Goal: Information Seeking & Learning: Check status

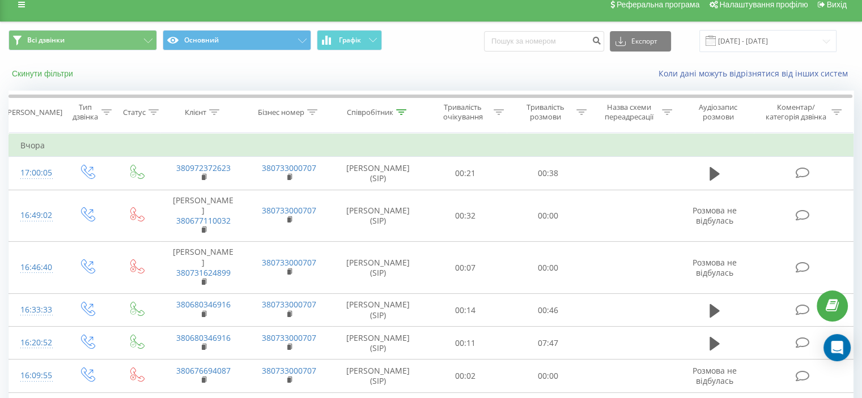
click at [27, 68] on div "Скинути фільтри" at bounding box center [162, 73] width 323 height 11
click at [27, 70] on button "Скинути фільтри" at bounding box center [44, 74] width 70 height 10
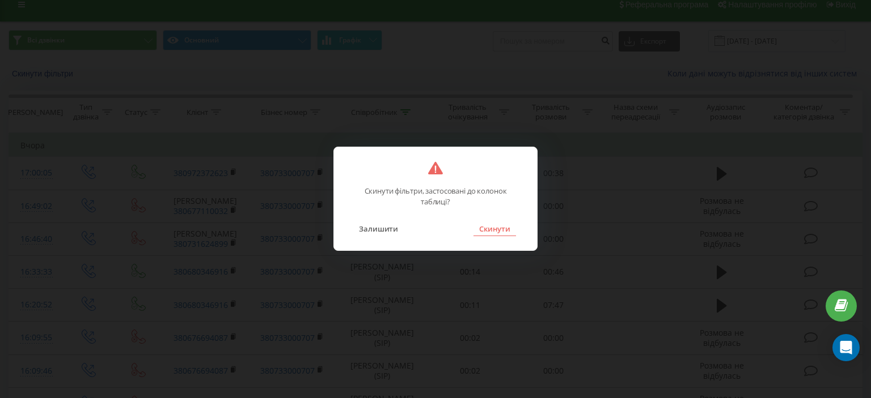
click at [486, 230] on button "Скинути" at bounding box center [494, 229] width 43 height 15
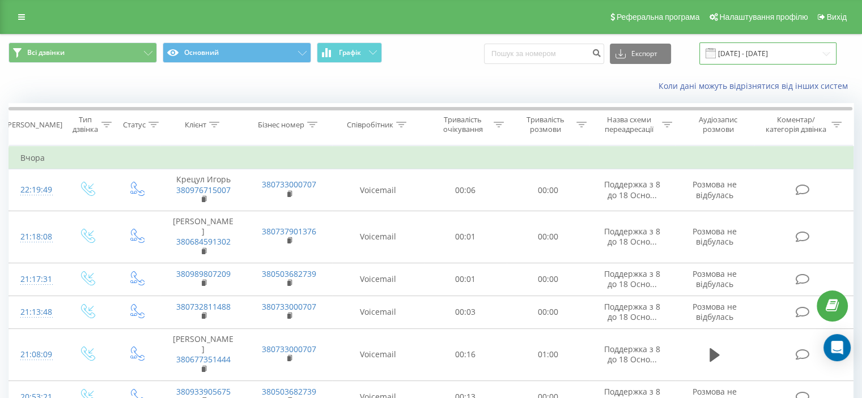
click at [774, 54] on input "[DATE] - [DATE]" at bounding box center [767, 54] width 137 height 22
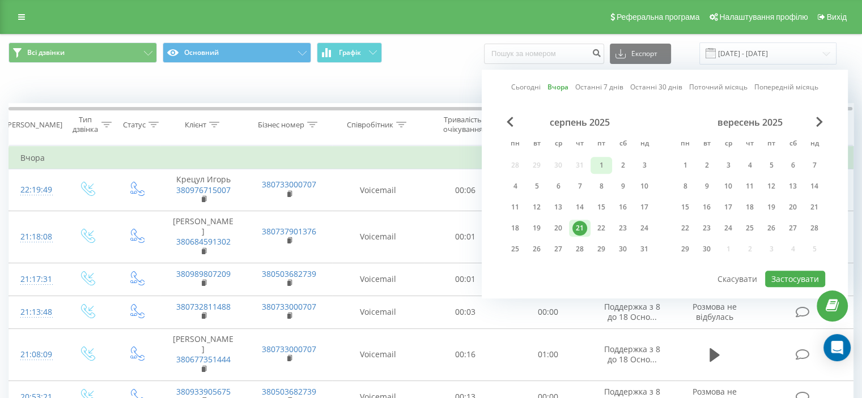
click at [605, 162] on div "1" at bounding box center [601, 165] width 15 height 15
click at [604, 223] on div "22" at bounding box center [601, 228] width 15 height 15
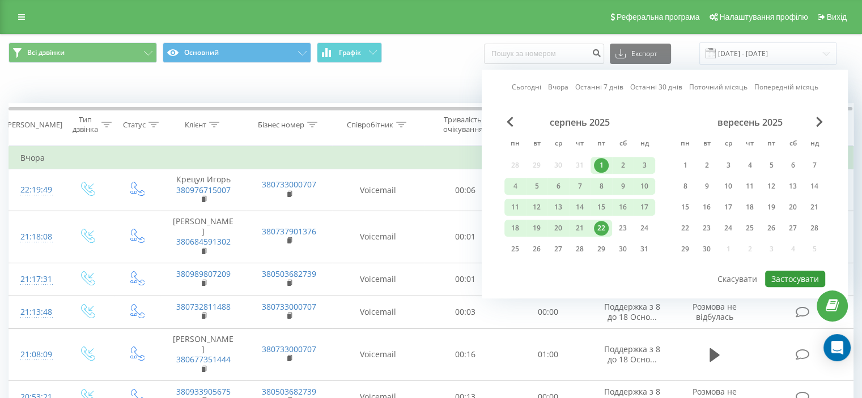
click at [798, 273] on button "Застосувати" at bounding box center [795, 279] width 60 height 16
type input "[DATE] - [DATE]"
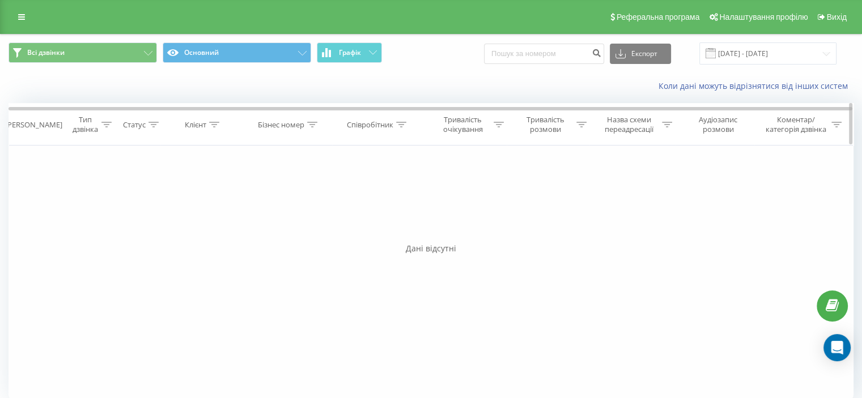
click at [211, 123] on icon at bounding box center [214, 125] width 10 height 6
click at [203, 205] on input "text" at bounding box center [204, 206] width 100 height 20
paste input "380672772198"
click at [230, 226] on span "OK" at bounding box center [227, 228] width 32 height 18
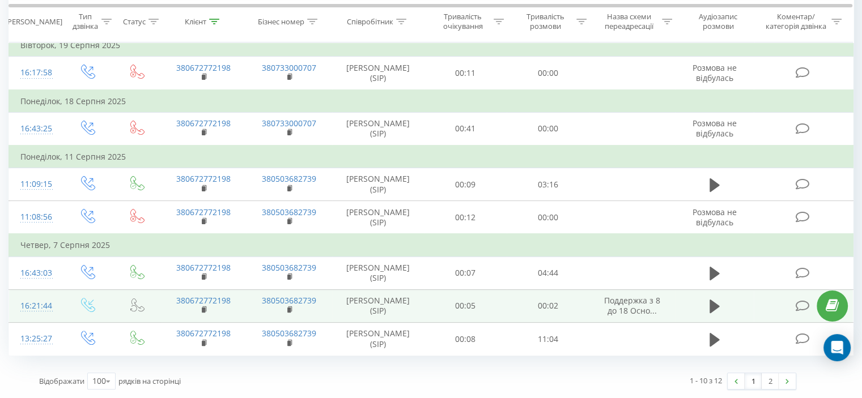
scroll to position [298, 0]
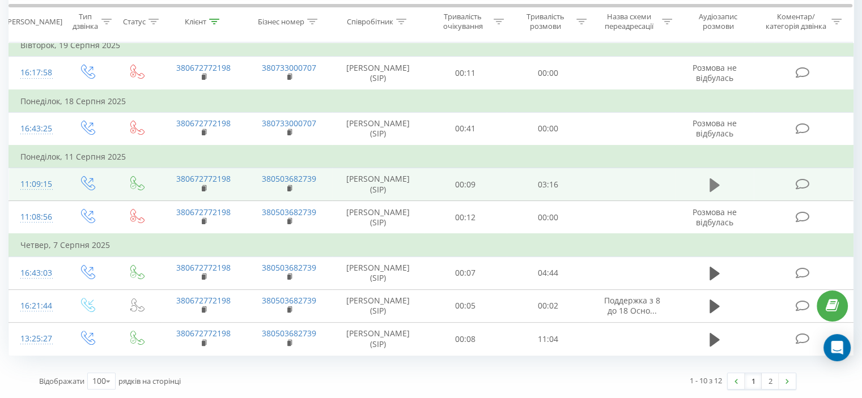
click at [714, 181] on icon at bounding box center [715, 185] width 10 height 14
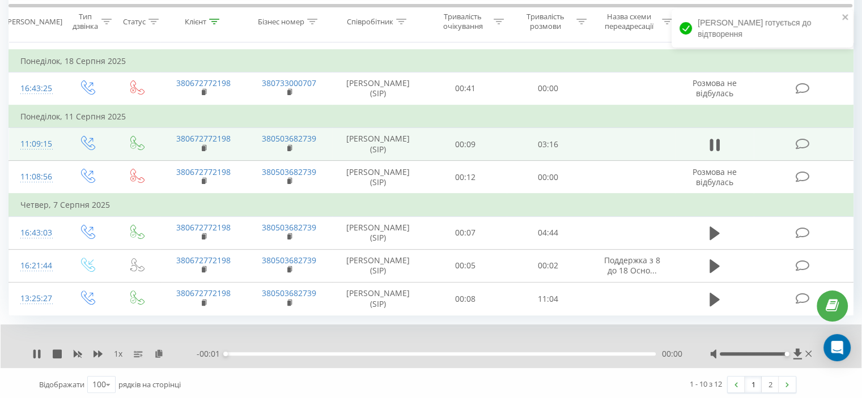
drag, startPoint x: 772, startPoint y: 394, endPoint x: 787, endPoint y: 392, distance: 14.8
click at [787, 356] on div at bounding box center [753, 354] width 67 height 3
click at [100, 358] on icon at bounding box center [98, 354] width 9 height 7
click at [228, 356] on div "00:23" at bounding box center [441, 354] width 430 height 3
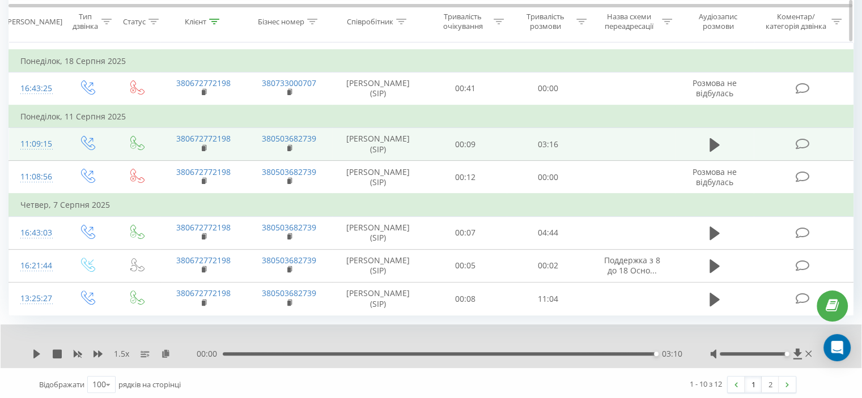
click at [215, 21] on icon at bounding box center [214, 21] width 10 height 6
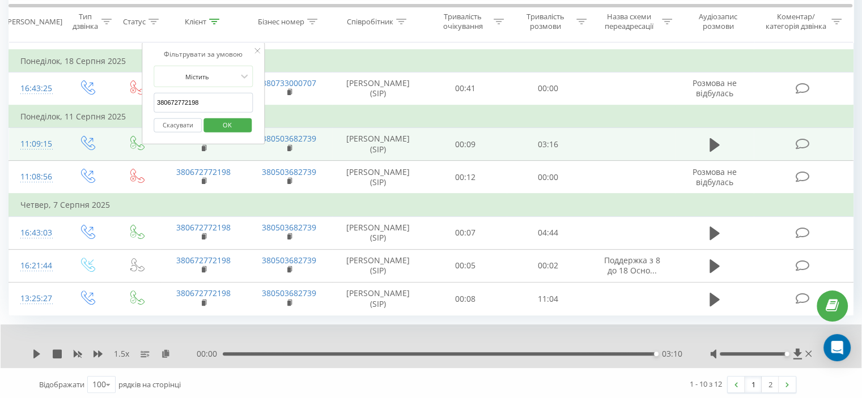
click at [196, 109] on input "380672772198" at bounding box center [204, 103] width 100 height 20
paste input "98127517"
click at [234, 122] on span "OK" at bounding box center [227, 125] width 32 height 18
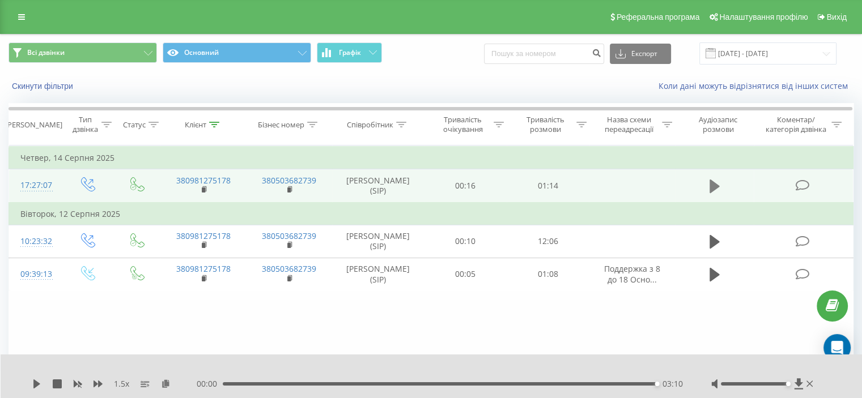
click at [719, 185] on icon at bounding box center [715, 187] width 10 height 14
click at [213, 124] on icon at bounding box center [214, 125] width 10 height 6
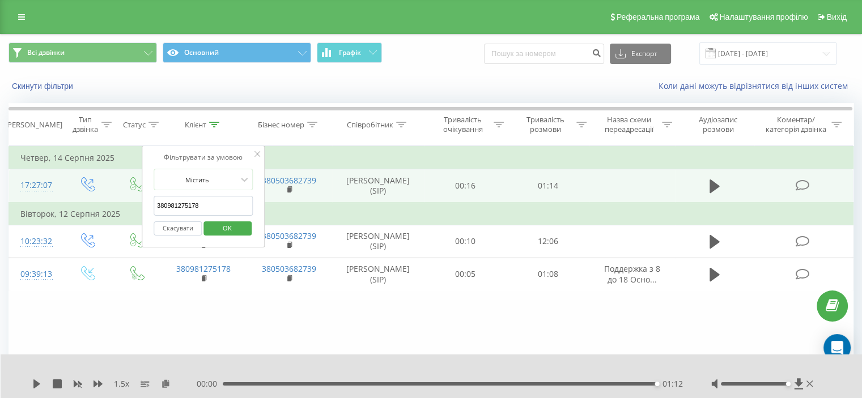
click at [201, 205] on input "380981275178" at bounding box center [204, 206] width 100 height 20
paste input "50739796"
click at [232, 226] on span "OK" at bounding box center [227, 228] width 32 height 18
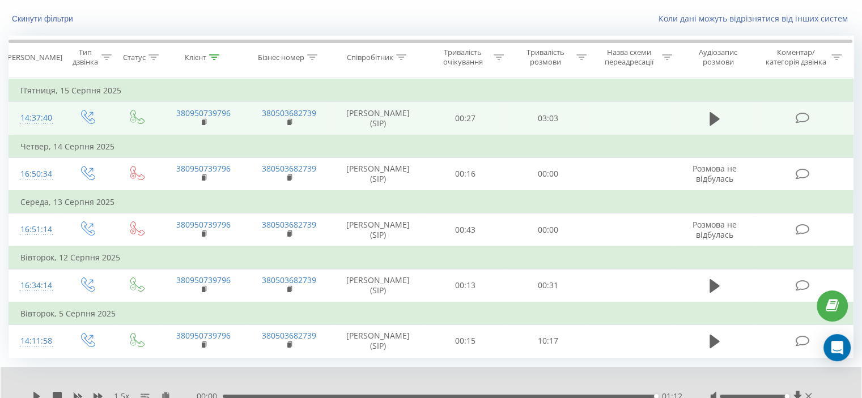
scroll to position [111, 0]
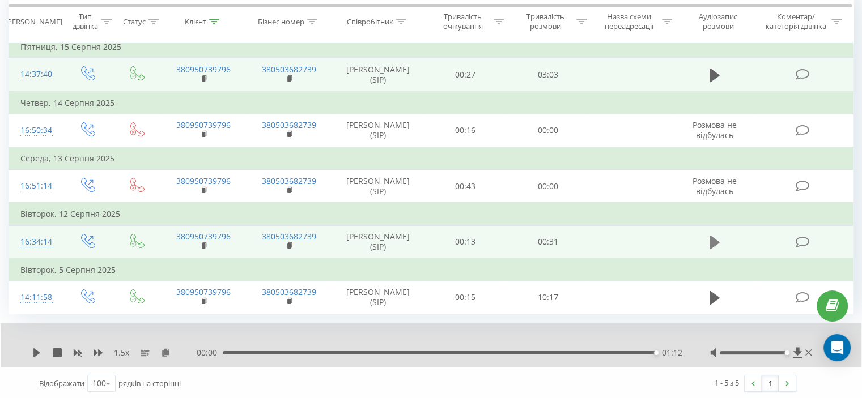
click at [710, 239] on icon at bounding box center [715, 243] width 10 height 14
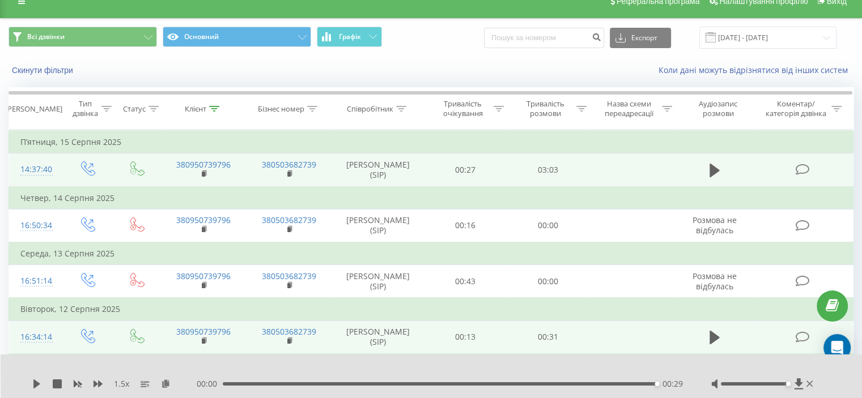
scroll to position [0, 0]
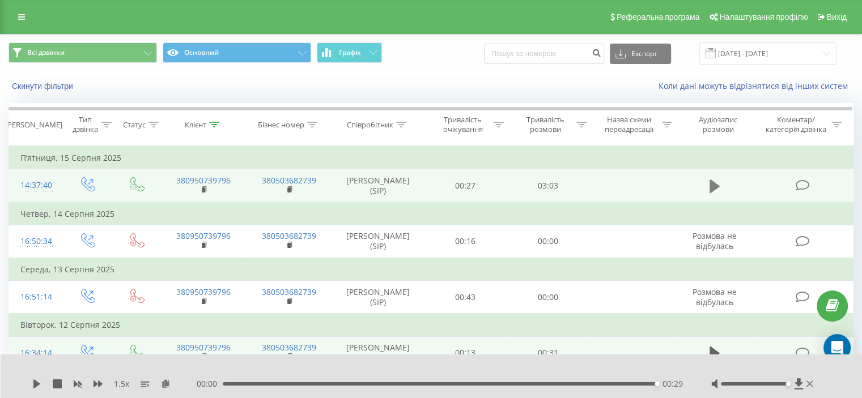
click at [716, 186] on icon at bounding box center [715, 187] width 10 height 14
click at [216, 122] on icon at bounding box center [214, 125] width 10 height 6
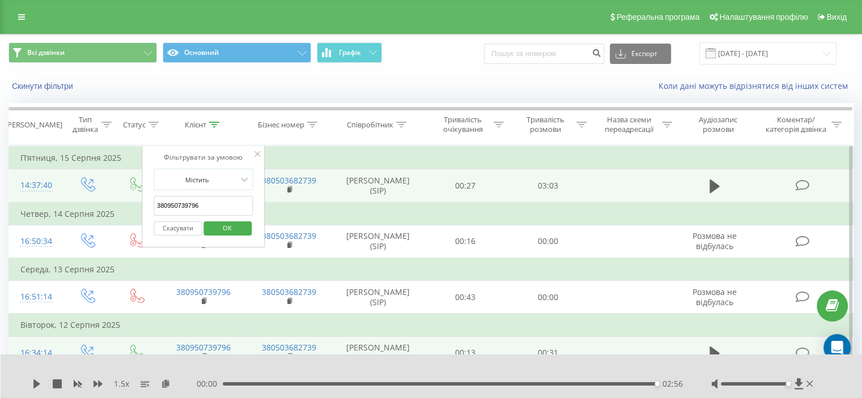
click at [189, 199] on input "380950739796" at bounding box center [204, 206] width 100 height 20
paste input "68052603"
click at [222, 224] on span "OK" at bounding box center [227, 228] width 32 height 18
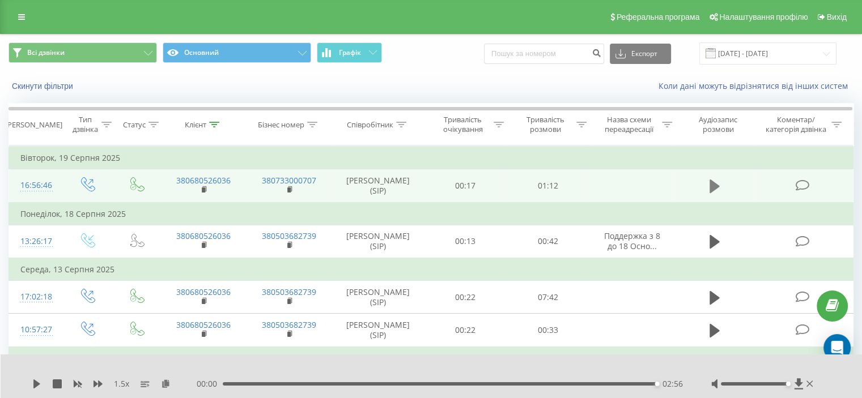
click at [714, 178] on button at bounding box center [714, 186] width 17 height 17
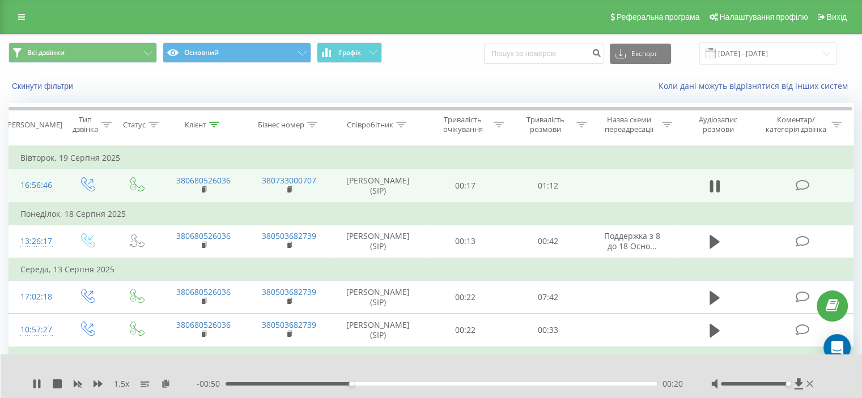
click at [231, 384] on div "00:20" at bounding box center [441, 384] width 431 height 3
click at [493, 385] on div "00:43" at bounding box center [441, 384] width 431 height 3
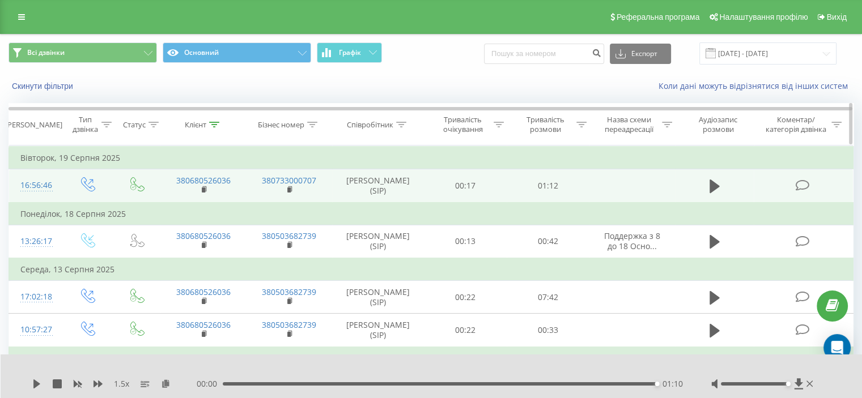
click at [218, 124] on icon at bounding box center [214, 125] width 10 height 6
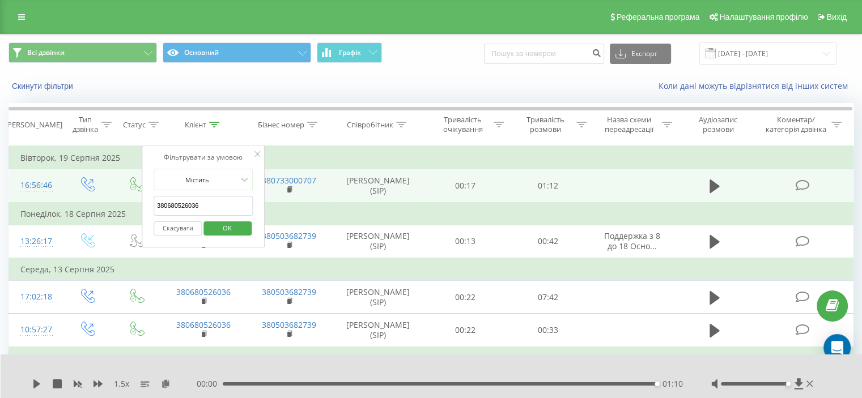
click at [189, 199] on input "380680526036" at bounding box center [204, 206] width 100 height 20
paste input "965964509"
click at [220, 225] on span "OK" at bounding box center [227, 228] width 32 height 18
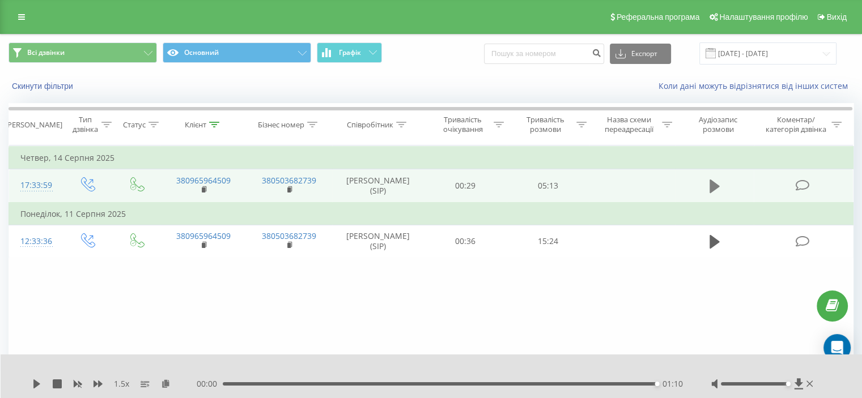
click at [711, 193] on icon at bounding box center [715, 187] width 10 height 14
click at [213, 128] on div at bounding box center [214, 125] width 10 height 10
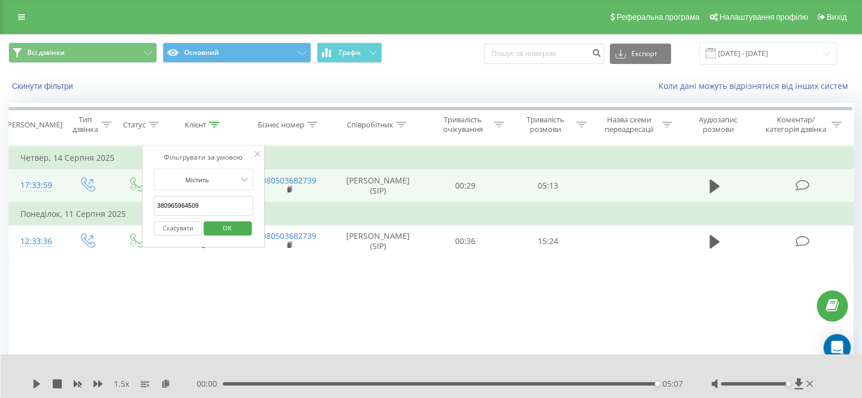
click at [189, 206] on input "380965964509" at bounding box center [204, 206] width 100 height 20
paste input "9762346"
click at [232, 227] on span "OK" at bounding box center [227, 228] width 32 height 18
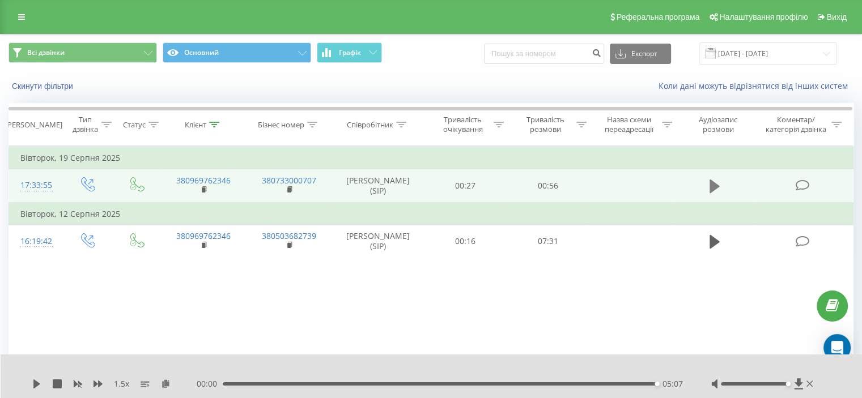
click at [716, 194] on icon at bounding box center [715, 187] width 10 height 16
click at [218, 122] on icon at bounding box center [214, 125] width 10 height 6
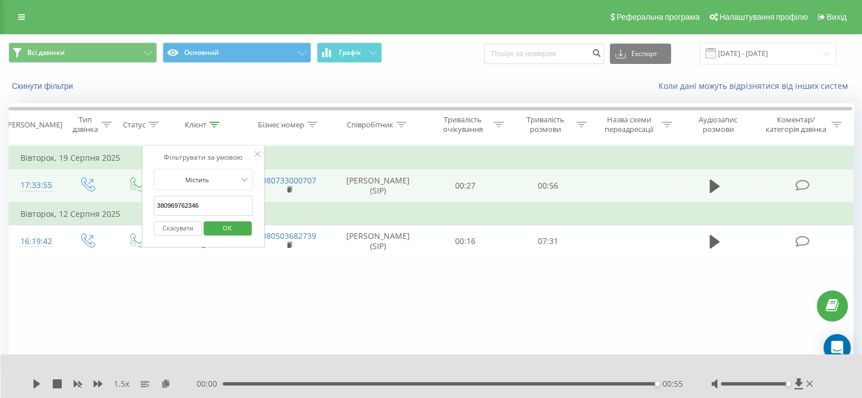
click at [192, 208] on input "380969762346" at bounding box center [204, 206] width 100 height 20
paste input "673504230"
click at [222, 223] on span "OK" at bounding box center [227, 228] width 32 height 18
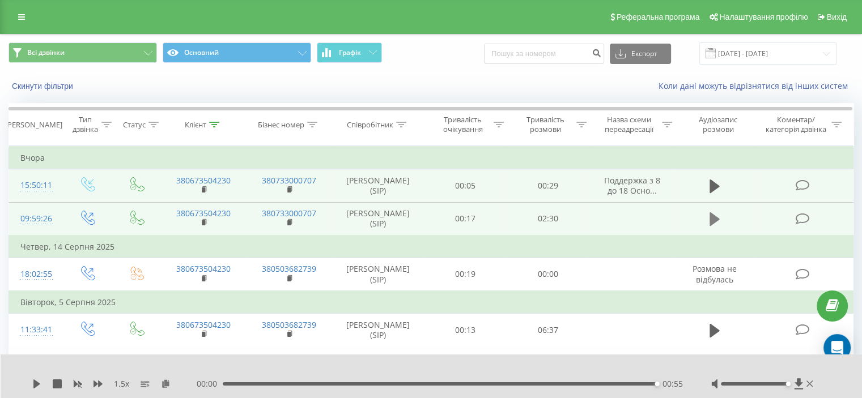
click at [708, 228] on button at bounding box center [714, 219] width 17 height 17
click at [213, 126] on icon at bounding box center [214, 125] width 10 height 6
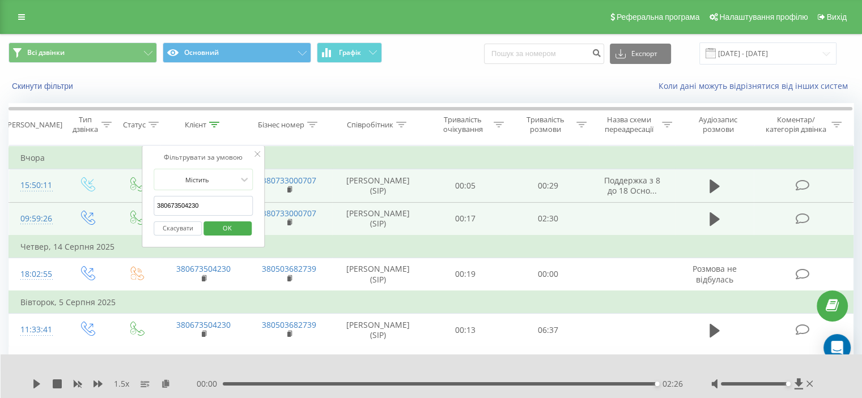
click at [197, 201] on input "380673504230" at bounding box center [204, 206] width 100 height 20
paste input "990305994"
click at [228, 227] on span "OK" at bounding box center [227, 228] width 32 height 18
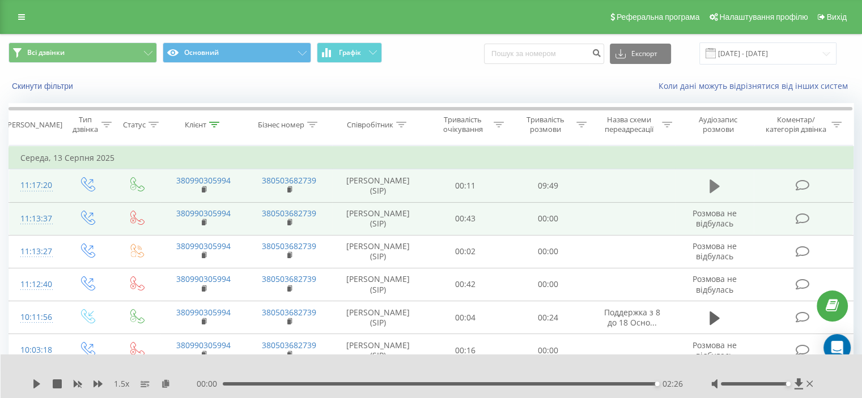
click at [707, 183] on button at bounding box center [714, 186] width 17 height 17
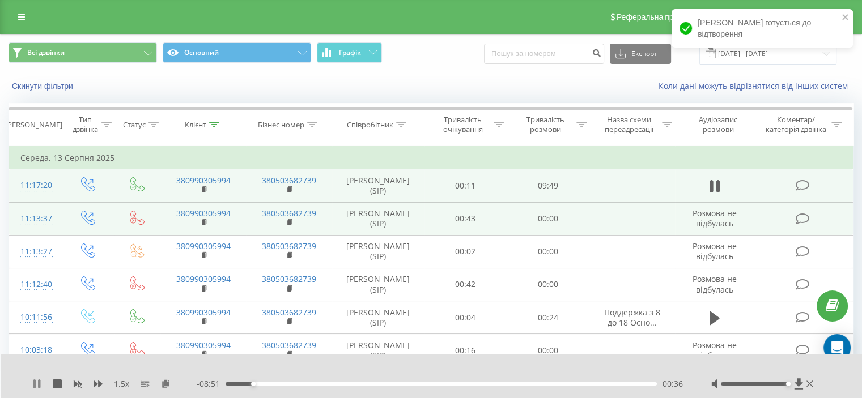
click at [37, 387] on icon at bounding box center [36, 384] width 9 height 9
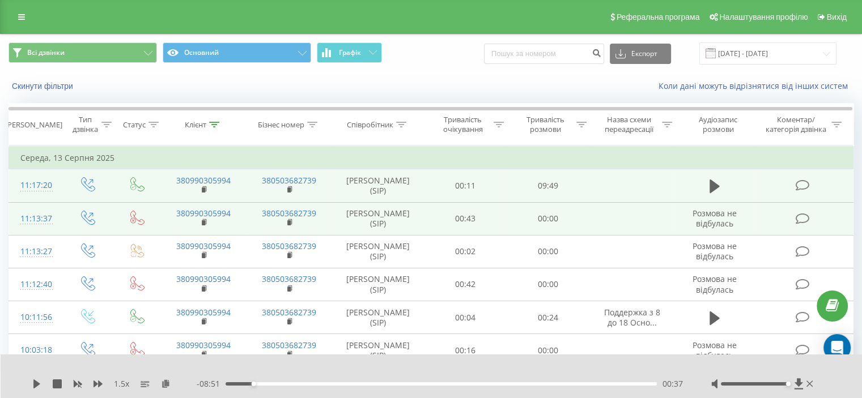
click at [33, 391] on div "1.5 x - 08:51 00:37 00:37" at bounding box center [432, 377] width 862 height 44
click at [34, 385] on icon at bounding box center [36, 384] width 7 height 9
click at [385, 387] on div "- 05:27 04:01 04:01" at bounding box center [440, 384] width 486 height 11
click at [385, 387] on div "- 05:26 04:01 04:01" at bounding box center [440, 384] width 486 height 11
click at [384, 385] on div "04:02" at bounding box center [441, 384] width 431 height 3
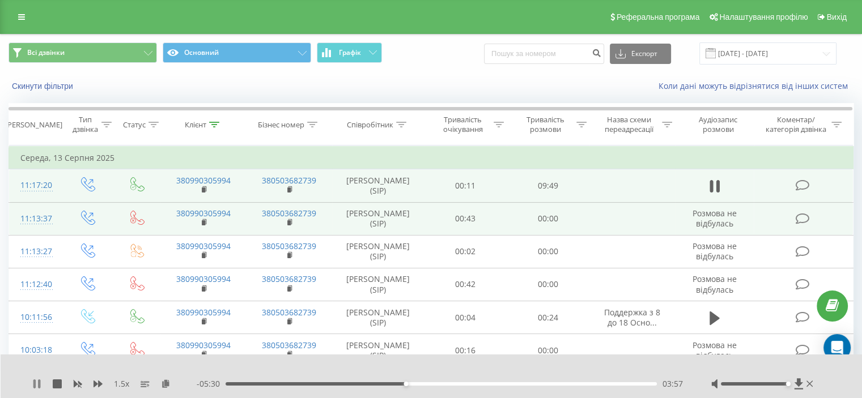
click at [41, 387] on icon at bounding box center [36, 384] width 9 height 9
click at [36, 387] on icon at bounding box center [36, 384] width 9 height 9
click at [426, 385] on div "04:51" at bounding box center [441, 384] width 431 height 3
click at [416, 385] on div "04:25" at bounding box center [441, 384] width 431 height 3
click at [218, 122] on icon at bounding box center [214, 125] width 10 height 6
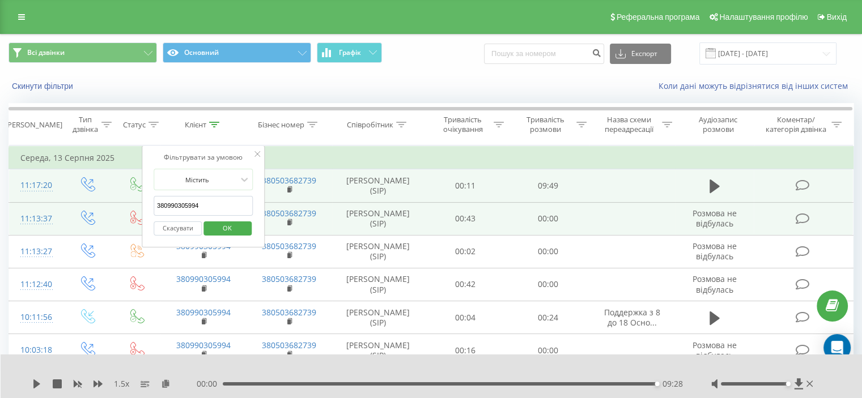
click at [202, 206] on input "380990305994" at bounding box center [204, 206] width 100 height 20
paste input "81275178"
click at [224, 223] on span "OK" at bounding box center [227, 228] width 32 height 18
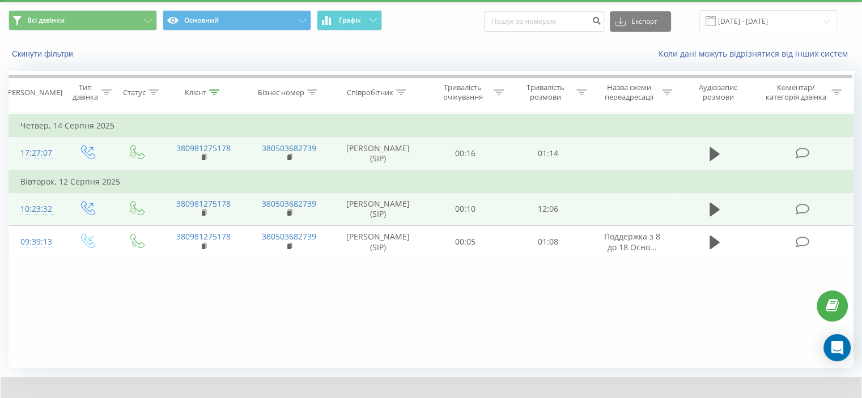
scroll to position [44, 0]
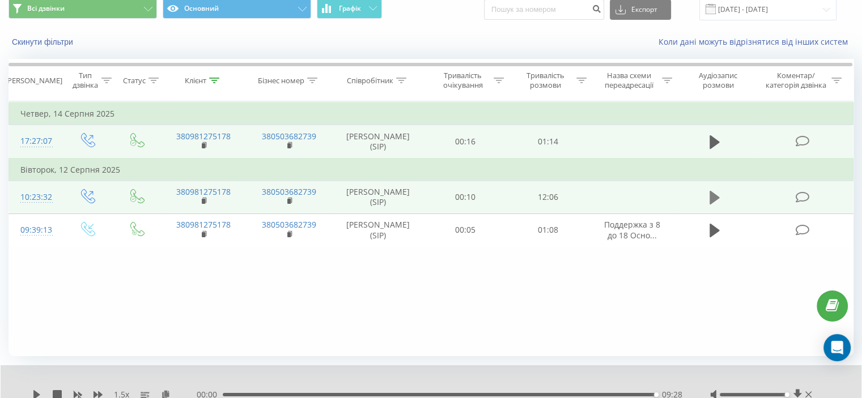
click at [713, 197] on icon at bounding box center [715, 198] width 10 height 14
click at [98, 391] on icon at bounding box center [98, 395] width 9 height 9
click at [216, 78] on icon at bounding box center [214, 81] width 10 height 6
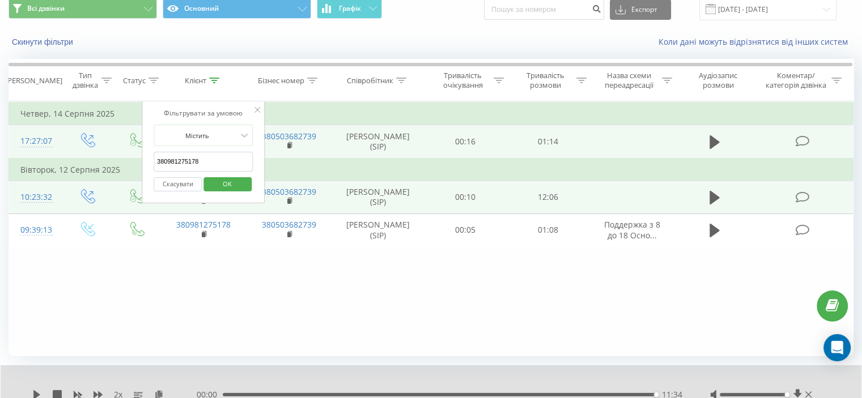
click at [195, 160] on input "380981275178" at bounding box center [204, 162] width 100 height 20
paste input "93689174"
click at [228, 182] on span "OK" at bounding box center [227, 184] width 32 height 18
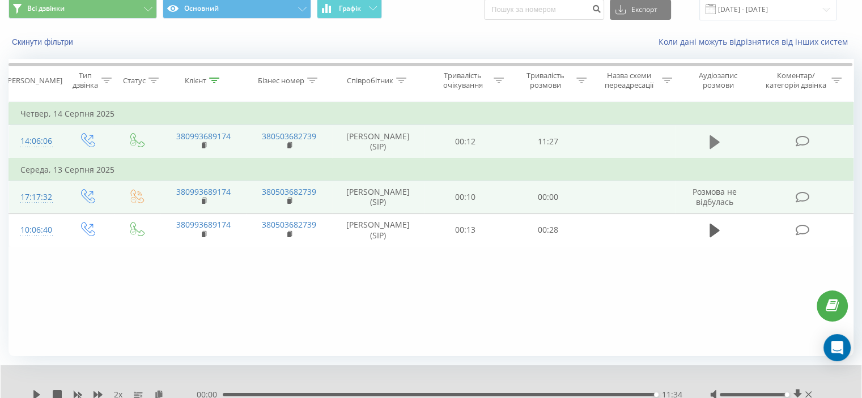
click at [719, 147] on icon at bounding box center [715, 142] width 10 height 16
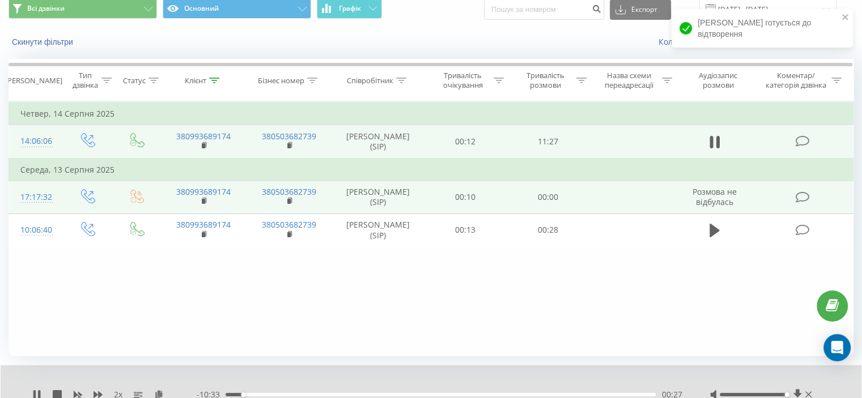
drag, startPoint x: 74, startPoint y: 391, endPoint x: 93, endPoint y: 389, distance: 18.8
click at [74, 391] on icon at bounding box center [77, 395] width 9 height 9
click at [97, 393] on icon at bounding box center [98, 395] width 9 height 9
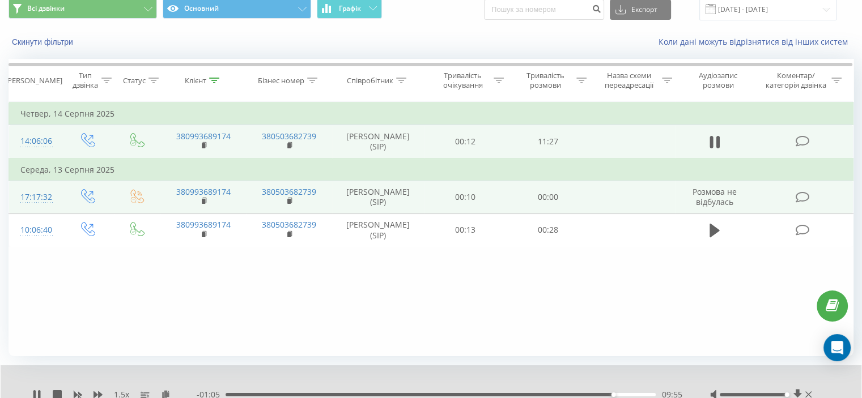
click at [587, 395] on div "09:55" at bounding box center [441, 394] width 430 height 3
click at [582, 396] on div "09:07" at bounding box center [441, 394] width 430 height 3
click at [78, 392] on icon at bounding box center [78, 395] width 9 height 7
click at [101, 395] on icon at bounding box center [98, 395] width 9 height 7
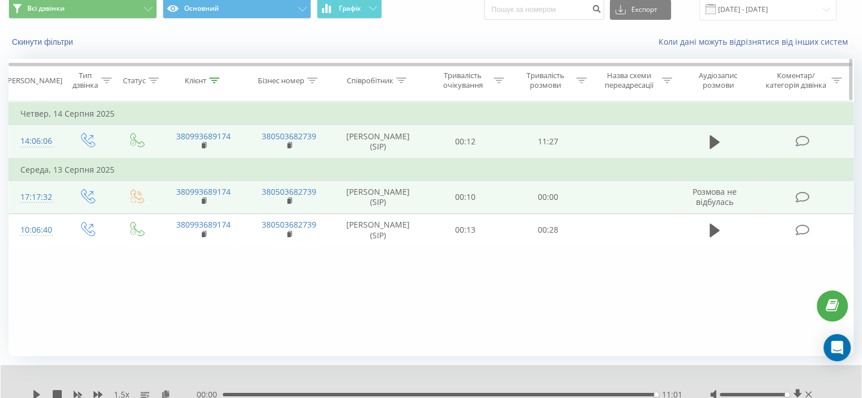
click at [216, 79] on icon at bounding box center [214, 81] width 10 height 6
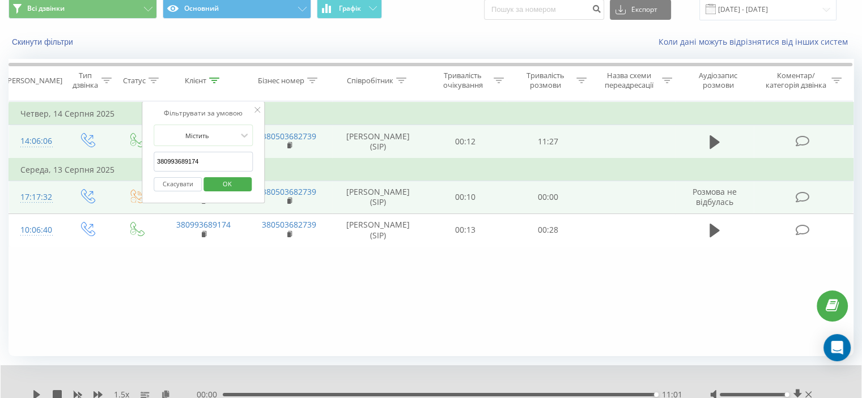
click at [187, 168] on input "380993689174" at bounding box center [204, 162] width 100 height 20
paste input "78017223"
click at [217, 183] on span "OK" at bounding box center [227, 184] width 32 height 18
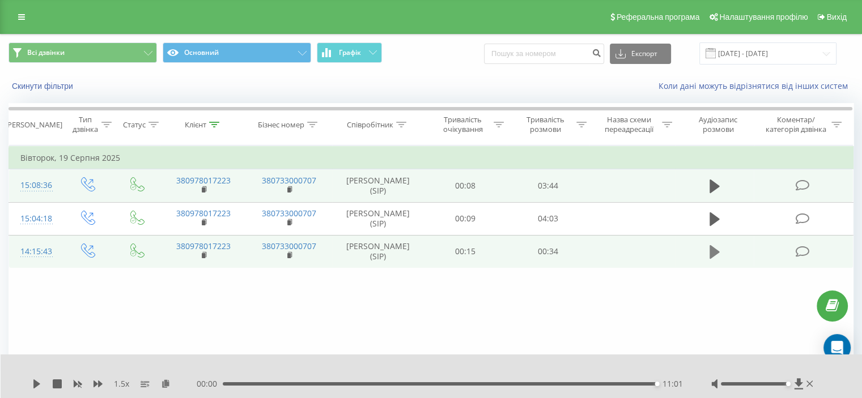
click at [712, 252] on icon at bounding box center [715, 252] width 10 height 14
click at [43, 380] on div "1.5 x" at bounding box center [114, 384] width 164 height 11
click at [39, 383] on icon at bounding box center [39, 384] width 2 height 9
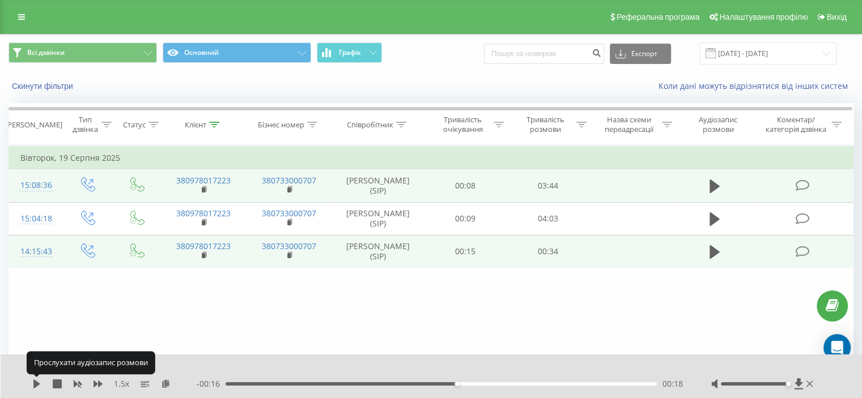
click at [39, 383] on icon at bounding box center [36, 384] width 9 height 9
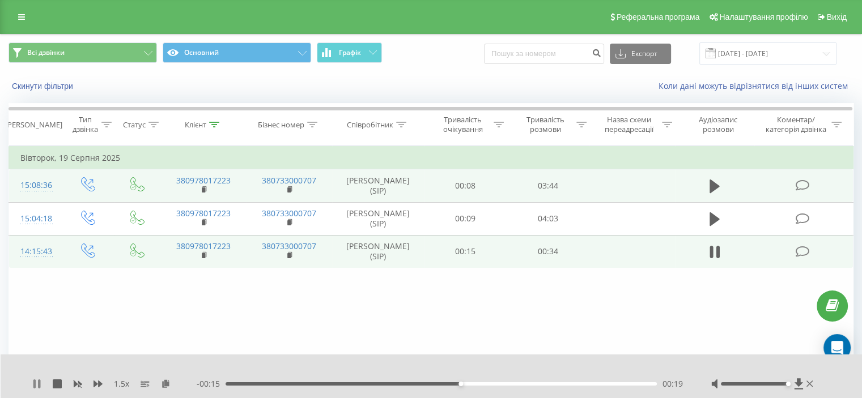
click at [39, 386] on icon at bounding box center [39, 384] width 2 height 9
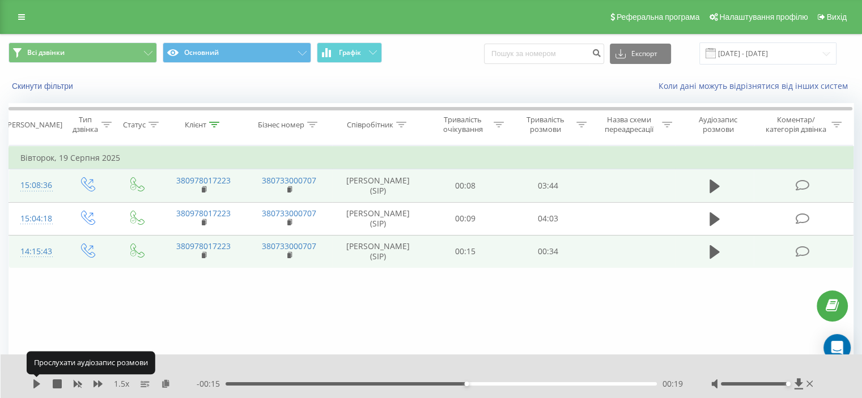
click at [39, 386] on icon at bounding box center [36, 384] width 9 height 9
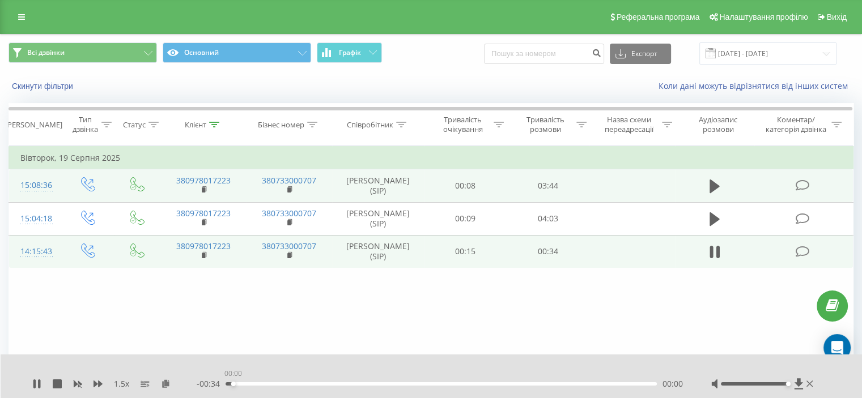
click at [233, 384] on div "00:00" at bounding box center [441, 384] width 431 height 3
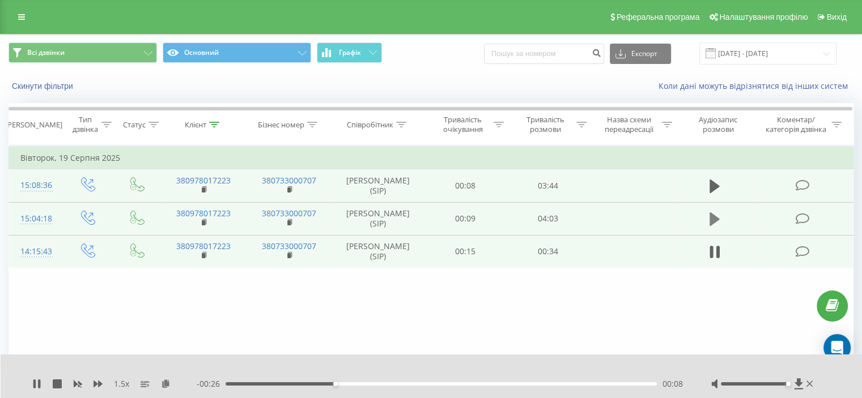
click at [716, 215] on icon at bounding box center [715, 219] width 10 height 16
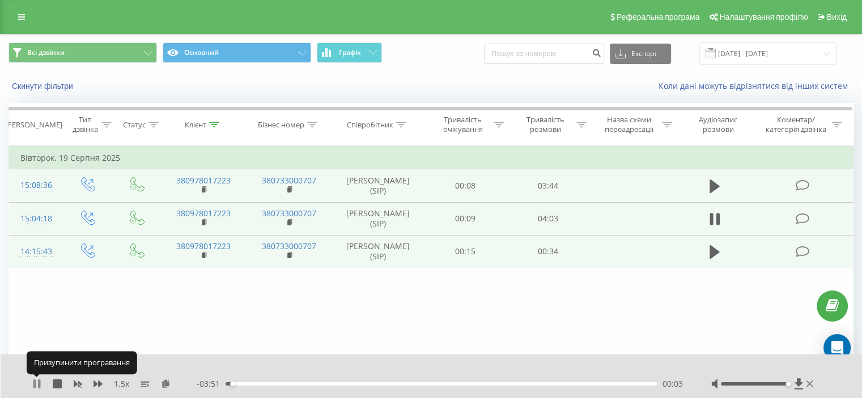
click at [36, 384] on icon at bounding box center [36, 384] width 9 height 9
click at [712, 219] on icon at bounding box center [715, 220] width 10 height 14
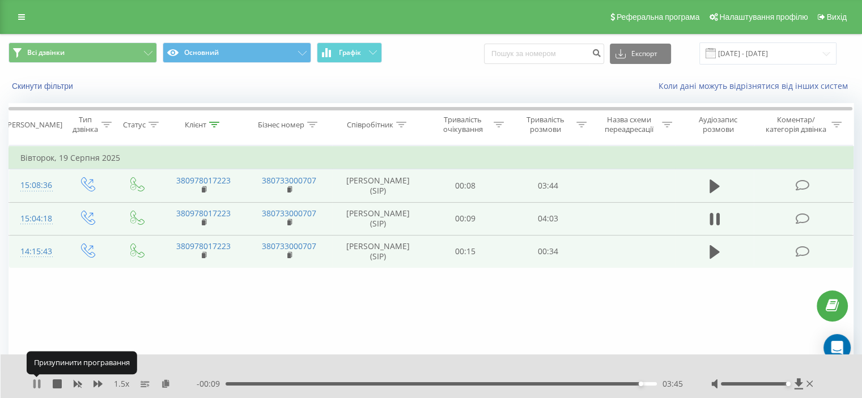
click at [35, 383] on icon at bounding box center [34, 384] width 2 height 9
click at [35, 383] on icon at bounding box center [36, 384] width 7 height 9
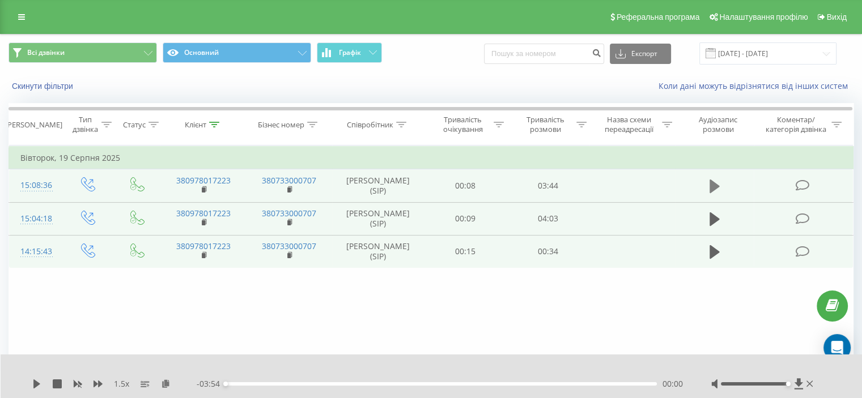
click at [711, 189] on icon at bounding box center [715, 187] width 10 height 14
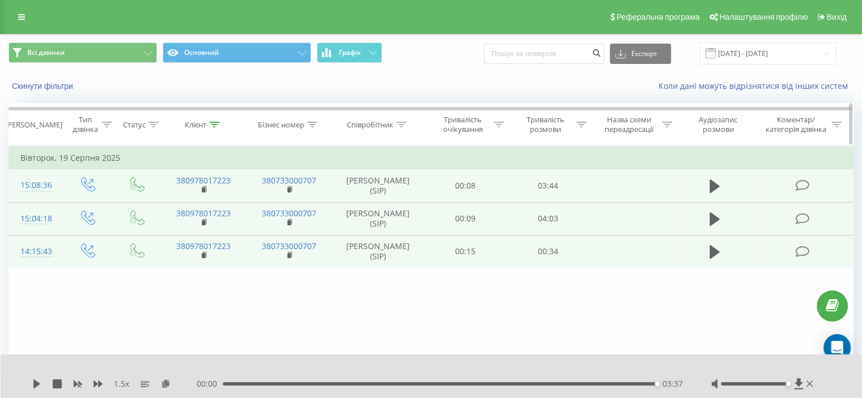
click at [217, 123] on icon at bounding box center [214, 125] width 10 height 6
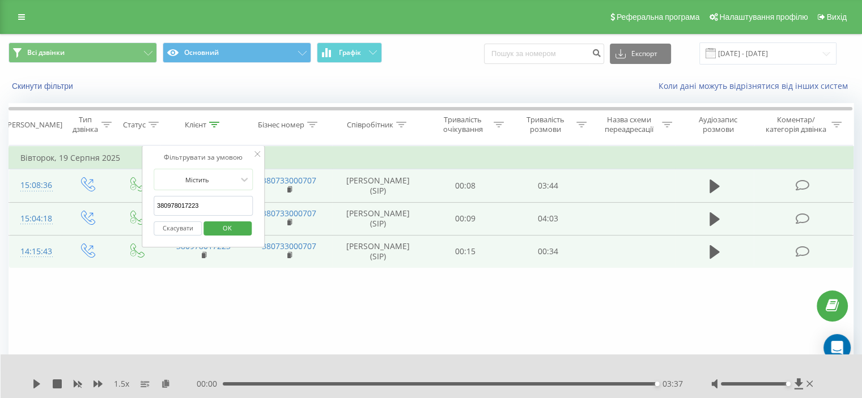
click at [197, 203] on input "380978017223" at bounding box center [204, 206] width 100 height 20
paste input "85446127"
click at [218, 226] on span "OK" at bounding box center [227, 228] width 32 height 18
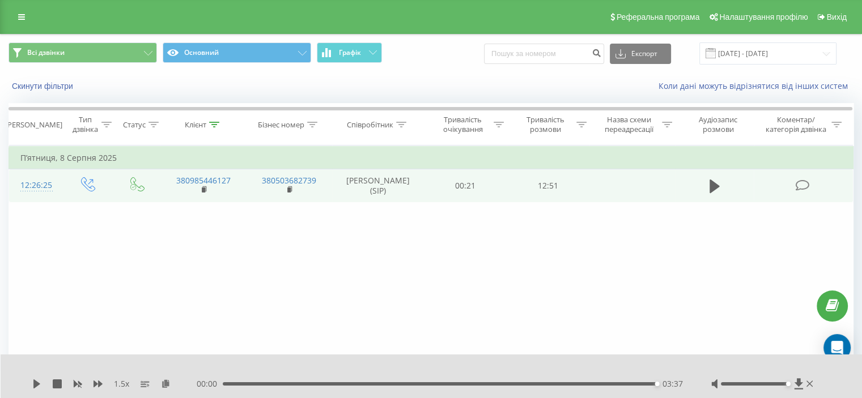
click at [702, 188] on td at bounding box center [714, 185] width 79 height 33
click at [710, 190] on icon at bounding box center [715, 187] width 10 height 16
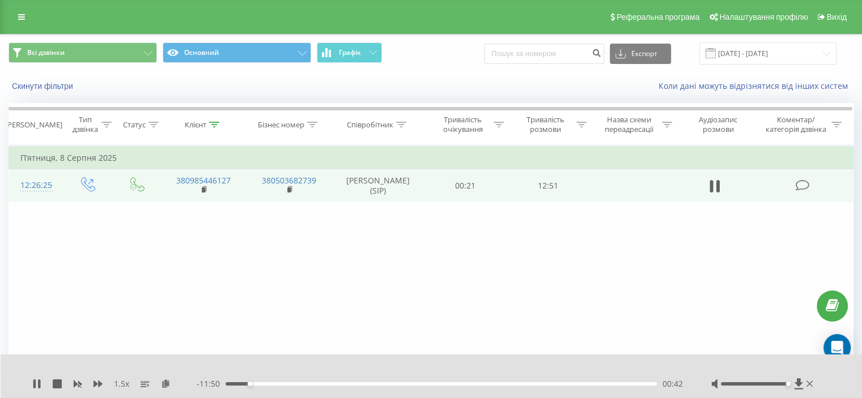
click at [238, 384] on div "00:42" at bounding box center [441, 384] width 431 height 3
click at [41, 383] on icon at bounding box center [36, 384] width 9 height 9
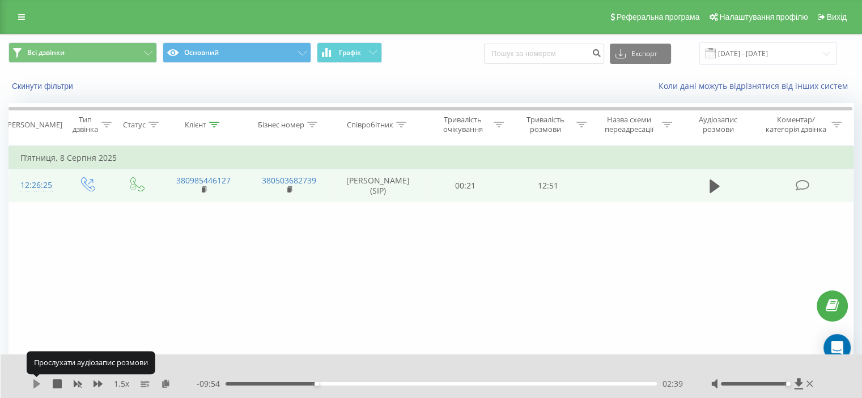
click at [40, 385] on icon at bounding box center [36, 384] width 9 height 9
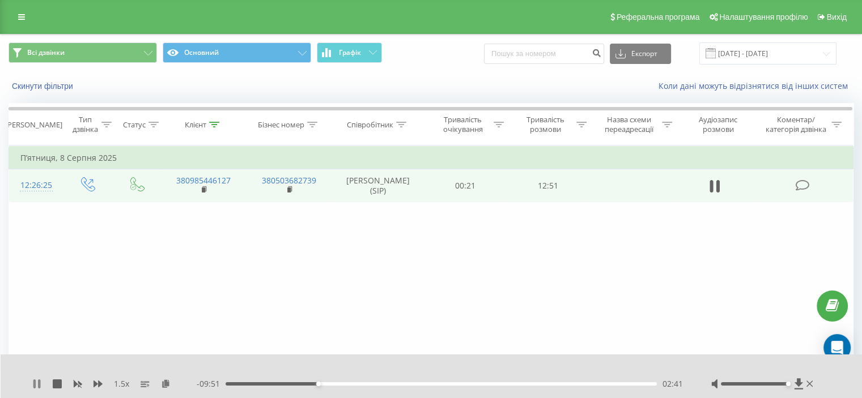
click at [38, 386] on icon at bounding box center [39, 384] width 2 height 9
click at [35, 387] on icon at bounding box center [36, 384] width 7 height 9
click at [38, 387] on icon at bounding box center [39, 384] width 2 height 9
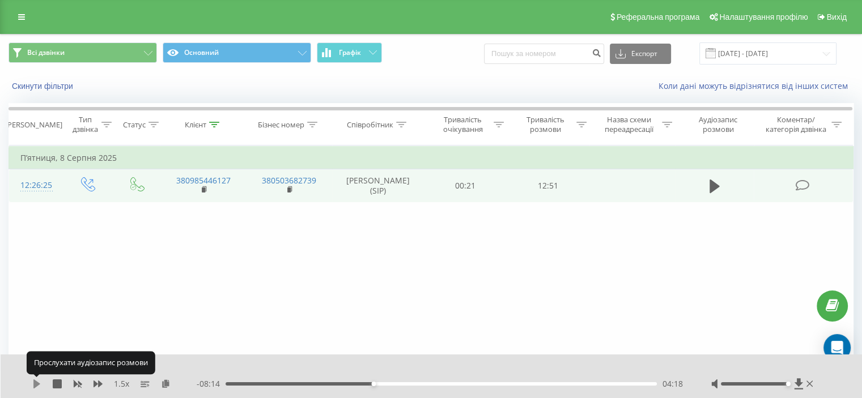
click at [36, 387] on icon at bounding box center [36, 384] width 9 height 9
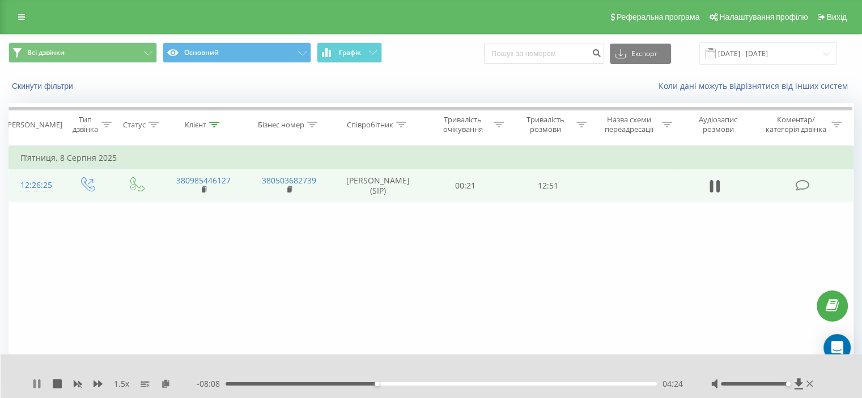
click at [35, 385] on icon at bounding box center [34, 384] width 2 height 9
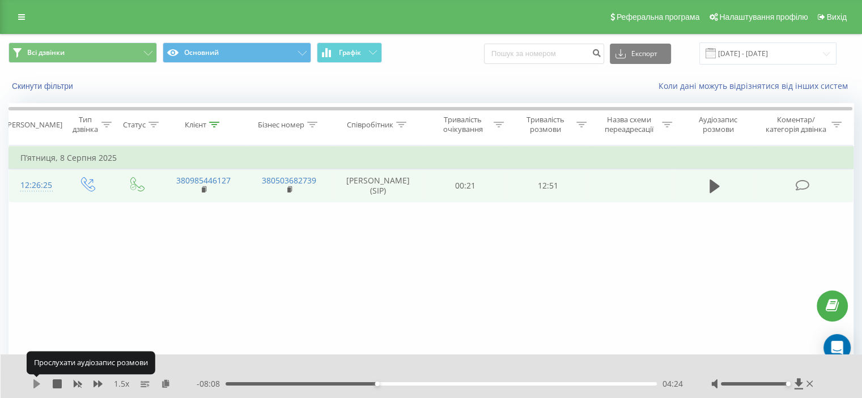
click at [40, 383] on icon at bounding box center [36, 384] width 9 height 9
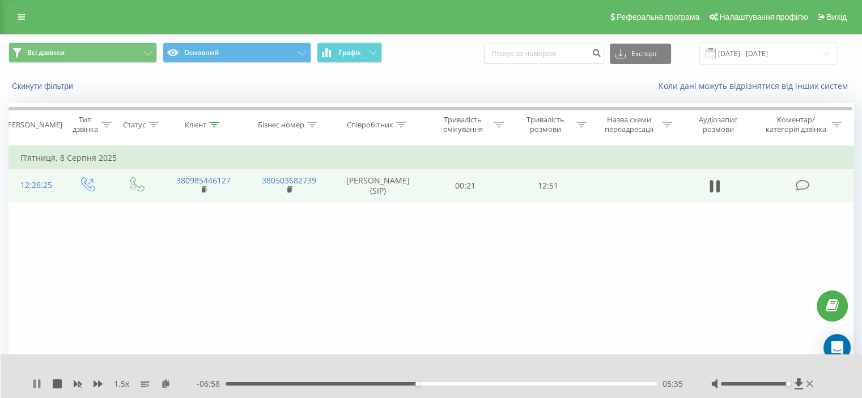
click at [34, 387] on icon at bounding box center [34, 384] width 2 height 9
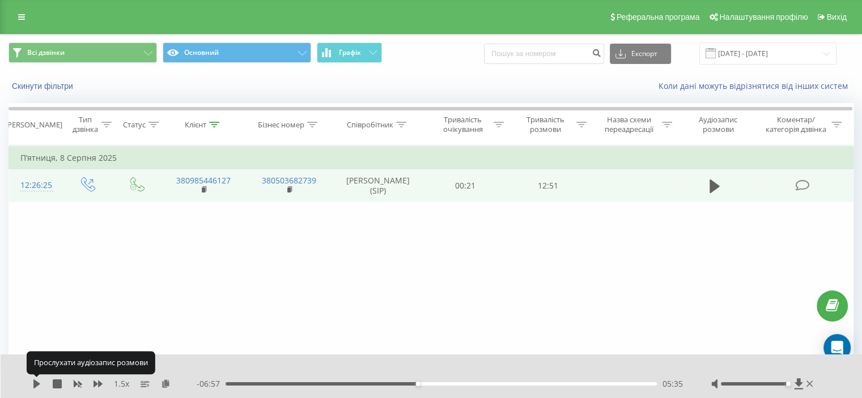
click at [34, 387] on icon at bounding box center [36, 384] width 7 height 9
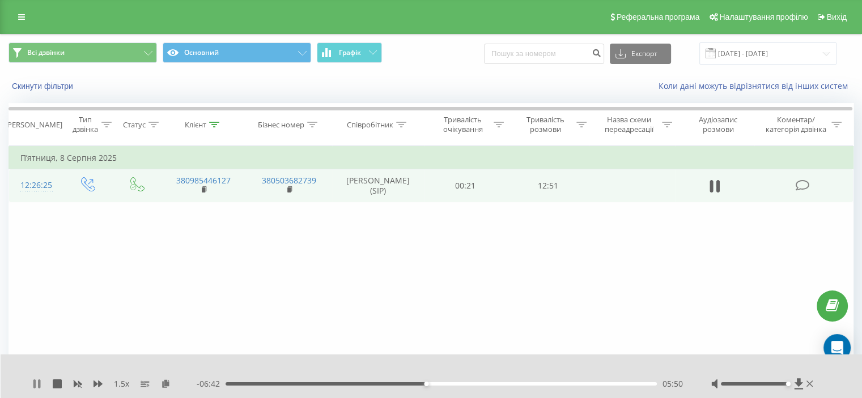
click at [34, 387] on icon at bounding box center [34, 384] width 2 height 9
click at [37, 387] on icon at bounding box center [36, 384] width 9 height 9
click at [438, 384] on div "06:10" at bounding box center [441, 384] width 431 height 3
click at [37, 387] on icon at bounding box center [36, 384] width 9 height 9
click at [40, 387] on icon at bounding box center [36, 384] width 9 height 9
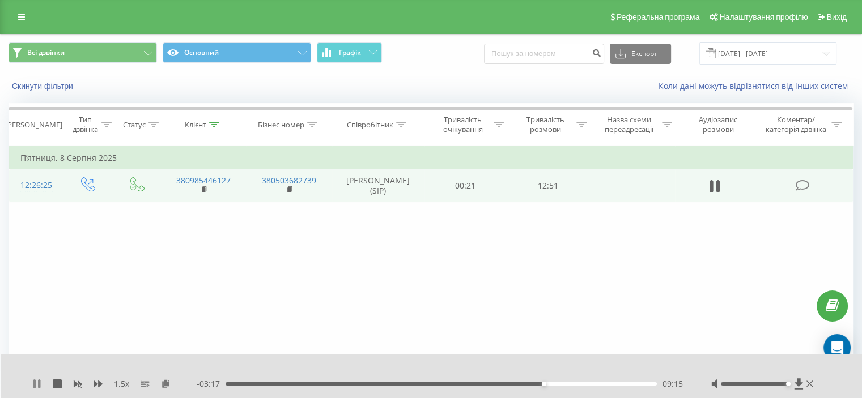
click at [36, 383] on icon at bounding box center [36, 384] width 9 height 9
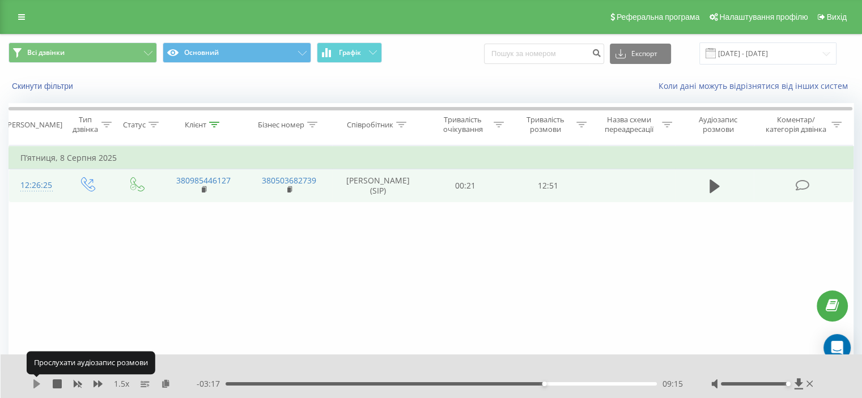
click at [38, 383] on icon at bounding box center [36, 384] width 9 height 9
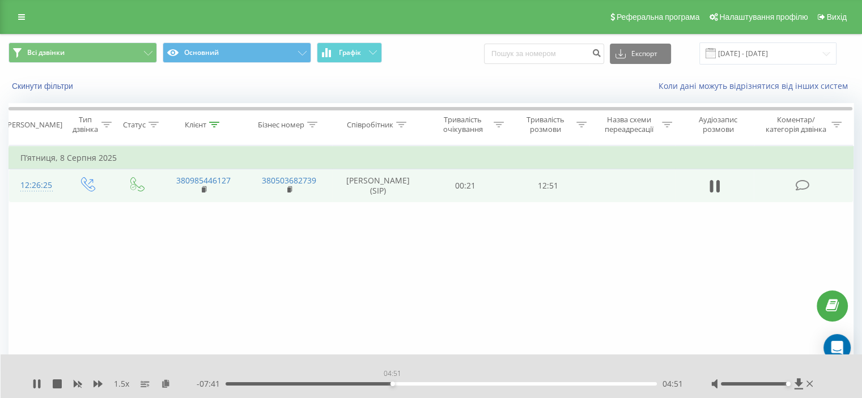
click at [392, 383] on div "04:51" at bounding box center [441, 384] width 431 height 3
click at [712, 190] on icon at bounding box center [711, 186] width 3 height 12
click at [211, 125] on icon at bounding box center [214, 125] width 10 height 6
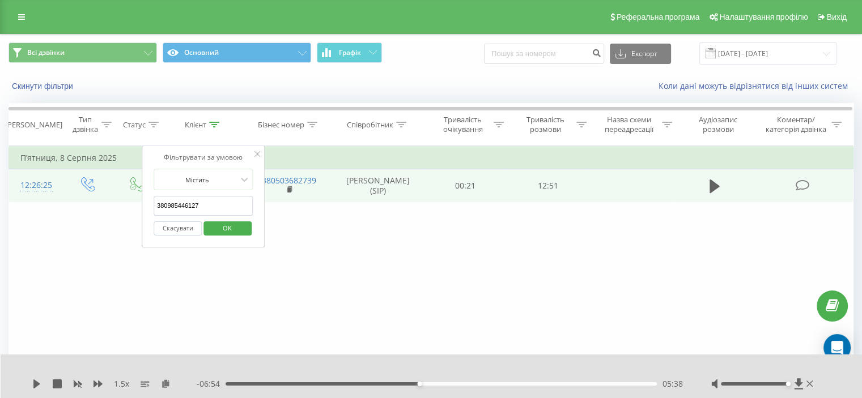
click at [172, 201] on input "380985446127" at bounding box center [204, 206] width 100 height 20
paste input "69762346"
click at [238, 229] on span "OK" at bounding box center [227, 228] width 32 height 18
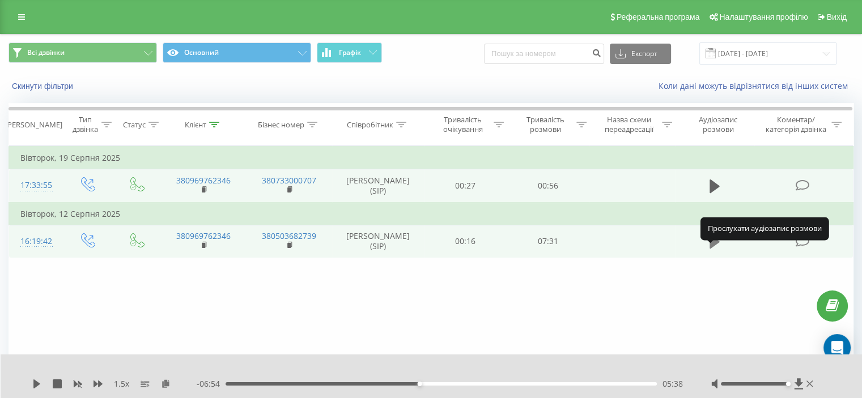
click at [714, 249] on icon at bounding box center [715, 242] width 10 height 14
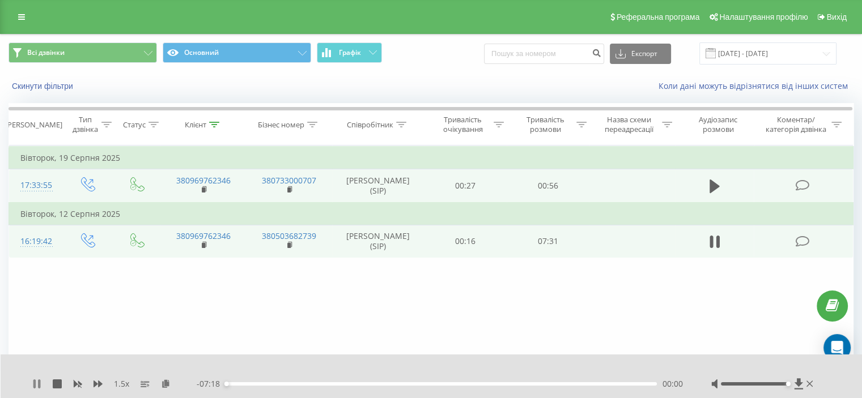
click at [36, 385] on icon at bounding box center [36, 384] width 9 height 9
click at [720, 251] on button at bounding box center [714, 242] width 17 height 17
click at [248, 385] on div "00:03" at bounding box center [441, 384] width 431 height 3
click at [214, 124] on icon at bounding box center [214, 125] width 10 height 6
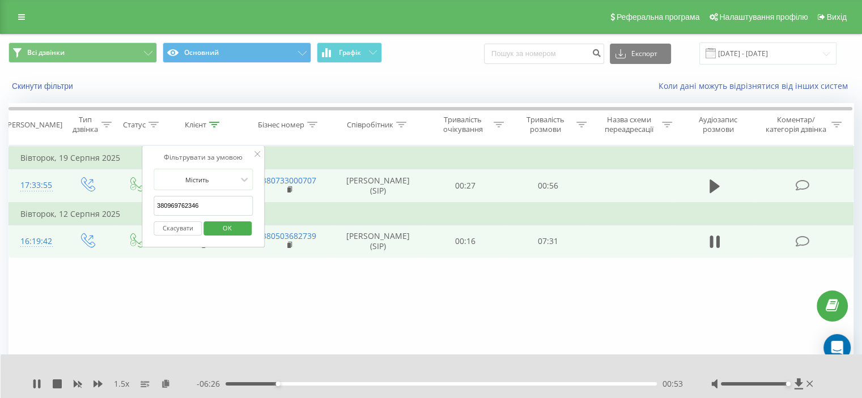
click at [186, 215] on input "380969762346" at bounding box center [204, 206] width 100 height 20
paste input "51068653"
type input "380951068653"
click at [224, 227] on span "OK" at bounding box center [227, 228] width 32 height 18
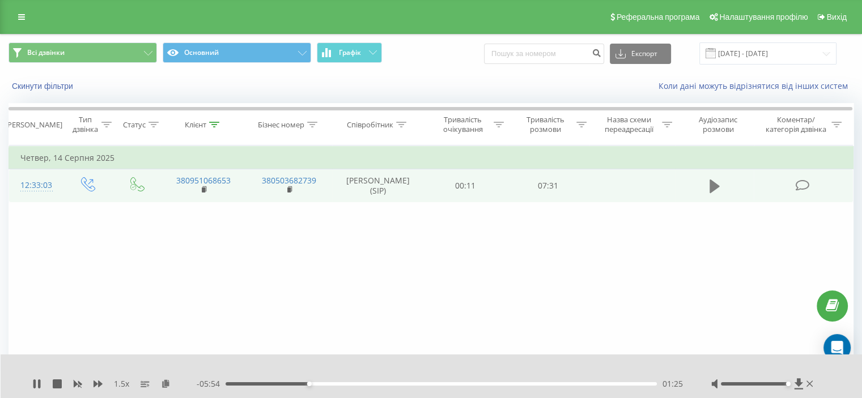
click at [719, 190] on icon at bounding box center [715, 187] width 10 height 14
click at [33, 383] on icon at bounding box center [36, 384] width 9 height 9
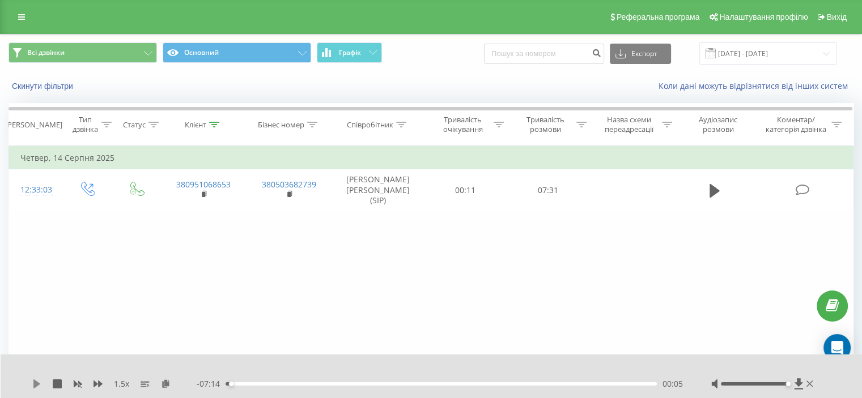
click at [39, 385] on icon at bounding box center [36, 384] width 7 height 9
click at [227, 385] on div "00:08" at bounding box center [441, 384] width 431 height 3
click at [34, 387] on icon at bounding box center [34, 384] width 2 height 9
click at [32, 386] on icon at bounding box center [36, 384] width 9 height 9
click at [36, 387] on icon at bounding box center [36, 384] width 9 height 9
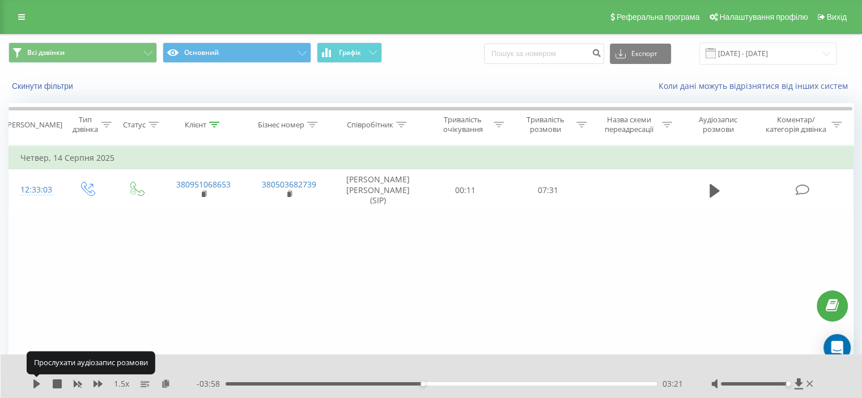
click at [32, 387] on div "1.5 x - 03:58 03:21 03:21" at bounding box center [432, 377] width 862 height 44
click at [39, 385] on icon at bounding box center [36, 384] width 9 height 9
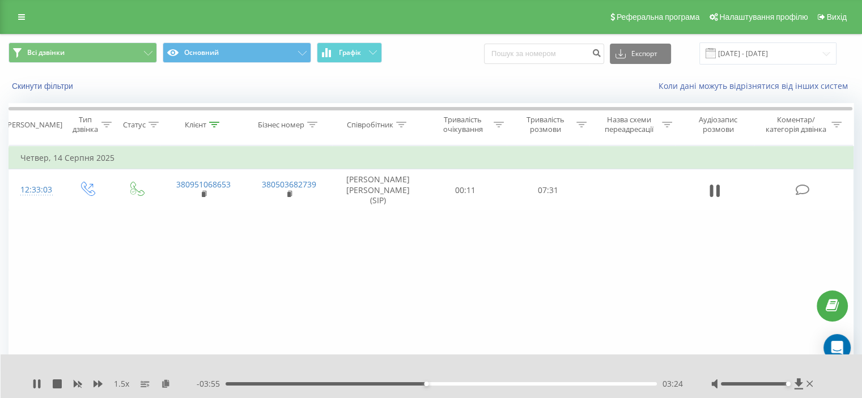
click at [42, 383] on div "1.5 x" at bounding box center [114, 384] width 164 height 11
click at [41, 383] on icon at bounding box center [36, 384] width 9 height 9
drag, startPoint x: 408, startPoint y: 385, endPoint x: 375, endPoint y: 391, distance: 33.5
click at [409, 385] on div "03:06" at bounding box center [441, 384] width 431 height 3
click at [39, 385] on icon at bounding box center [36, 384] width 7 height 9
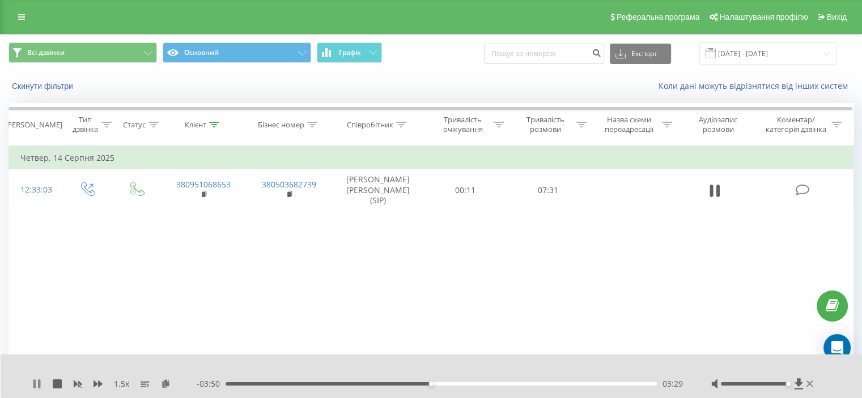
click at [35, 382] on icon at bounding box center [34, 384] width 2 height 9
click at [36, 380] on icon at bounding box center [36, 384] width 9 height 9
click at [36, 383] on icon at bounding box center [36, 384] width 9 height 9
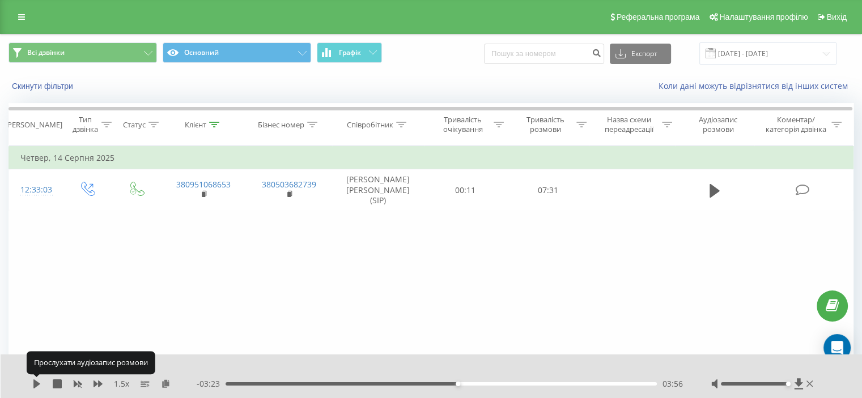
click at [36, 383] on icon at bounding box center [36, 384] width 7 height 9
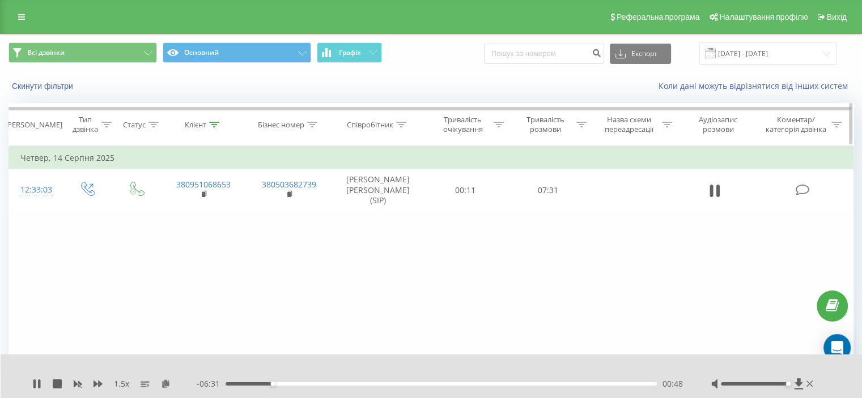
click at [219, 122] on icon at bounding box center [214, 125] width 10 height 6
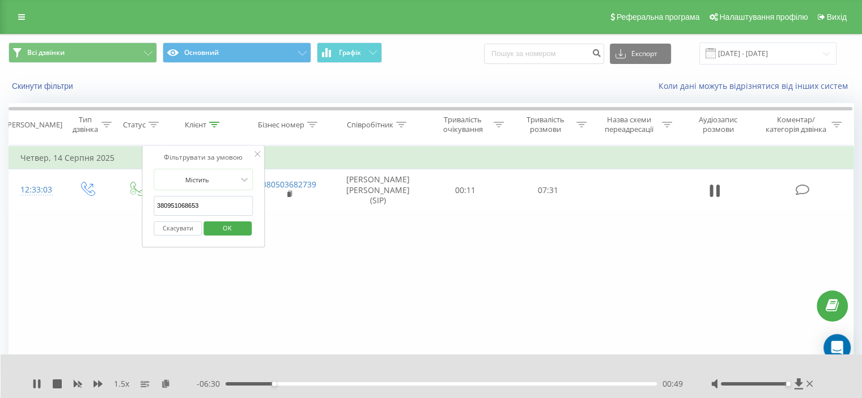
click at [193, 201] on input "380951068653" at bounding box center [204, 206] width 100 height 20
paste input "68939306"
click at [234, 221] on span "OK" at bounding box center [227, 228] width 32 height 18
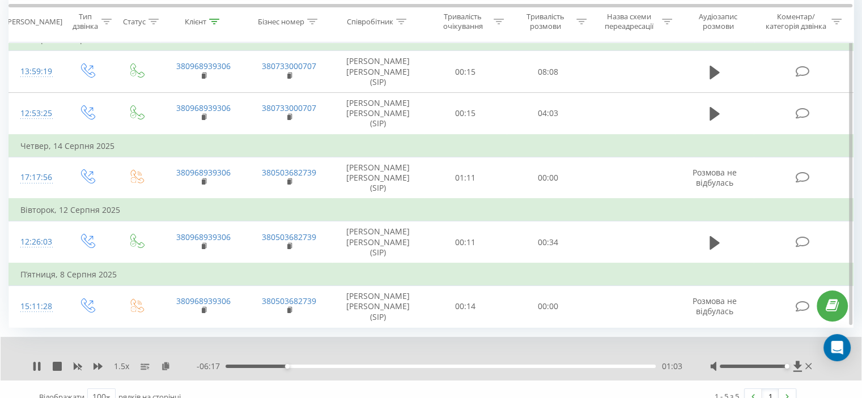
scroll to position [132, 0]
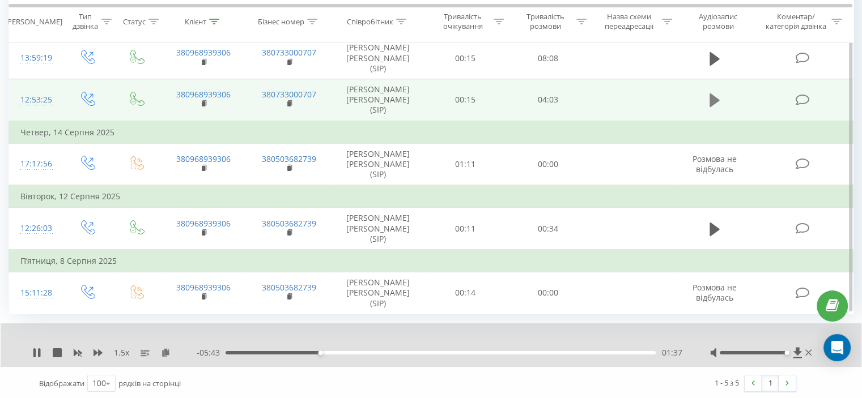
click at [712, 101] on icon at bounding box center [715, 101] width 10 height 14
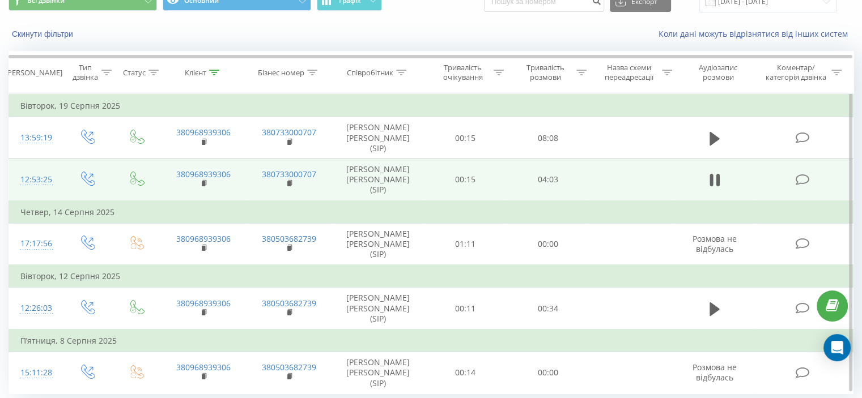
scroll to position [0, 0]
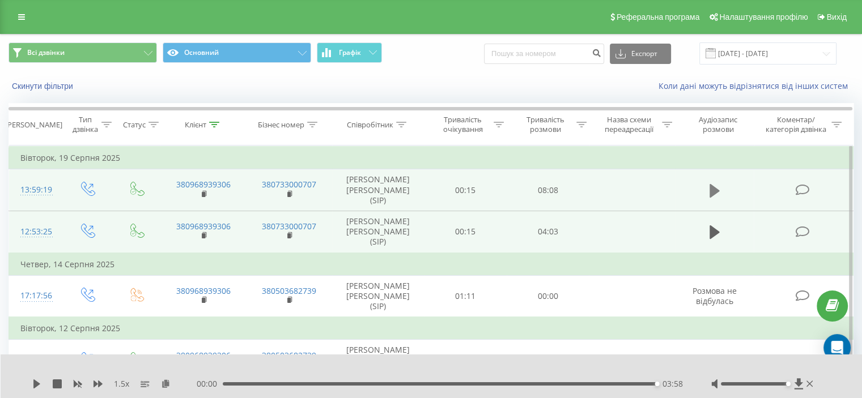
click at [708, 186] on button at bounding box center [714, 191] width 17 height 17
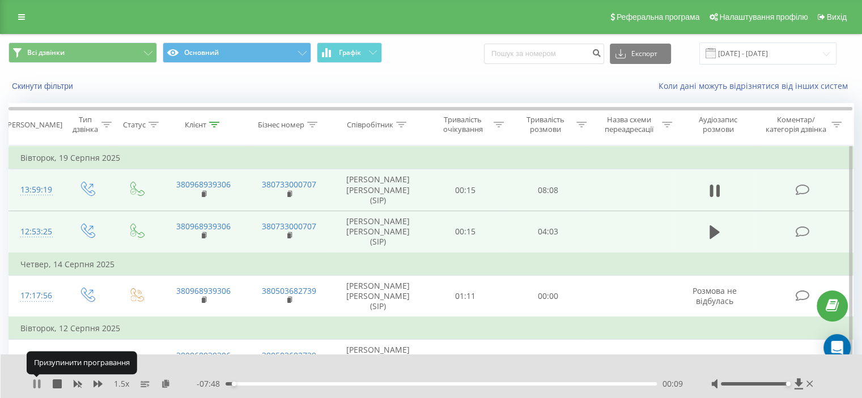
click at [40, 383] on icon at bounding box center [39, 384] width 2 height 9
click at [32, 385] on icon at bounding box center [36, 384] width 9 height 9
click at [39, 383] on icon at bounding box center [39, 384] width 2 height 9
click at [36, 383] on icon at bounding box center [36, 384] width 7 height 9
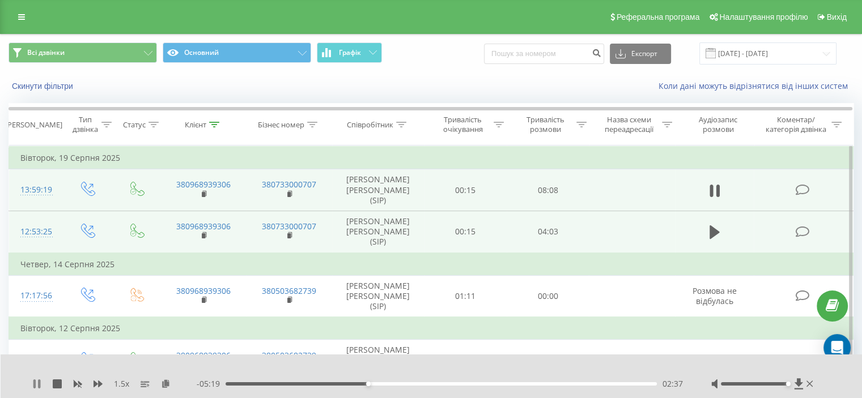
click at [37, 384] on icon at bounding box center [36, 384] width 9 height 9
click at [33, 383] on icon at bounding box center [36, 384] width 9 height 9
click at [446, 383] on div "04:19" at bounding box center [441, 384] width 431 height 3
click at [100, 385] on icon at bounding box center [98, 384] width 9 height 7
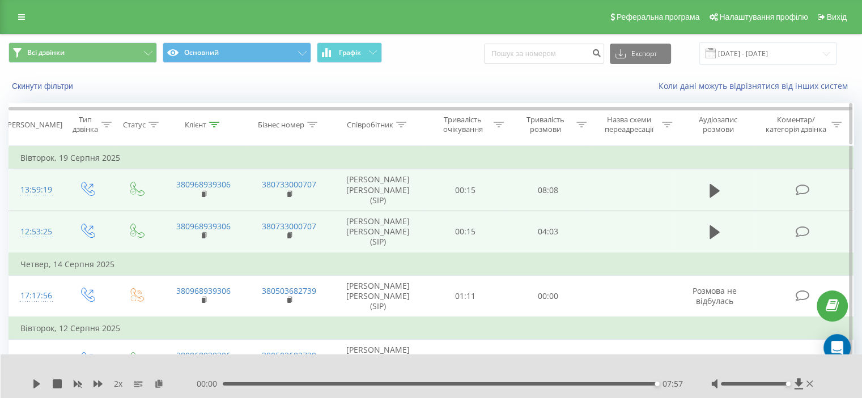
click at [215, 122] on icon at bounding box center [214, 125] width 10 height 6
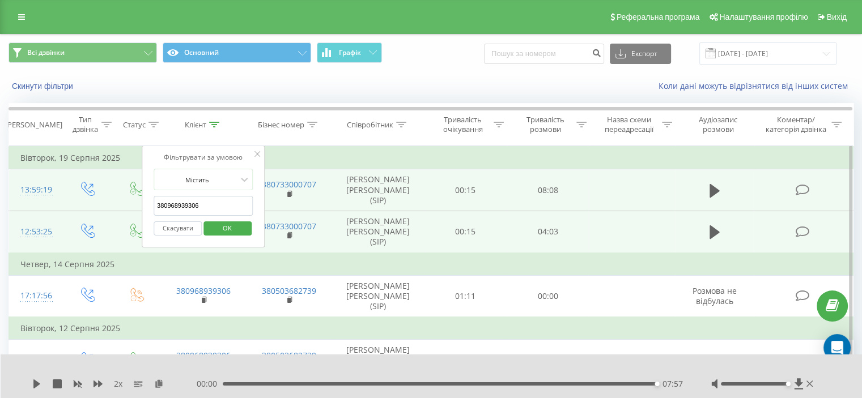
click at [192, 203] on input "380968939306" at bounding box center [204, 206] width 100 height 20
paste input "73401027"
type input "380973401027"
click at [220, 224] on span "OK" at bounding box center [227, 228] width 32 height 18
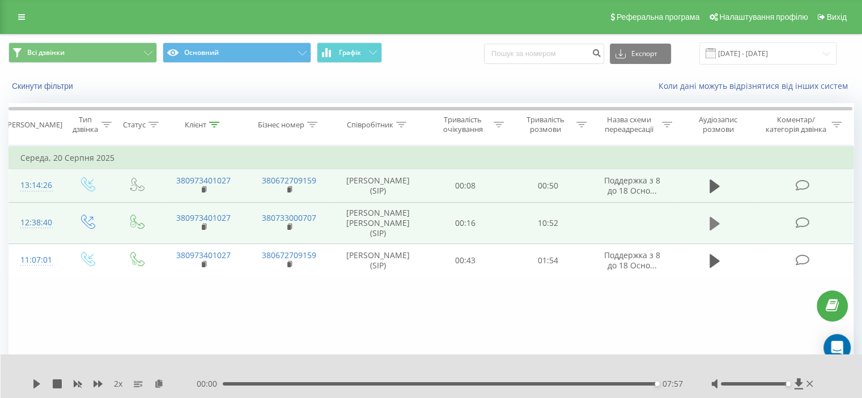
click at [718, 230] on icon at bounding box center [715, 224] width 10 height 16
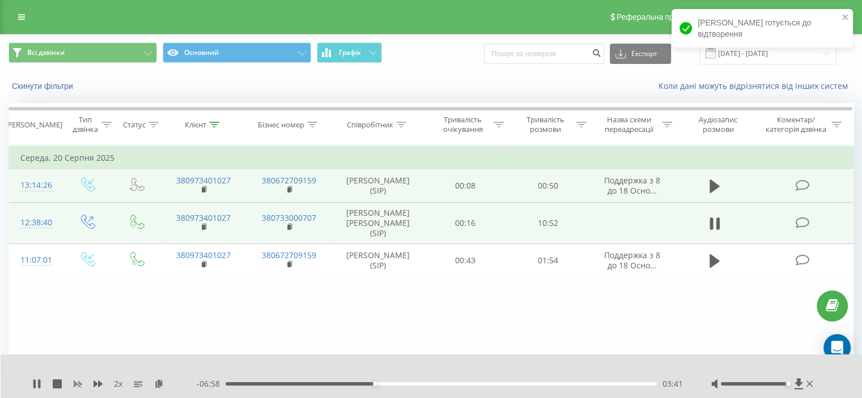
click at [78, 385] on rect at bounding box center [78, 384] width 5 height 5
click at [100, 387] on icon at bounding box center [98, 384] width 9 height 9
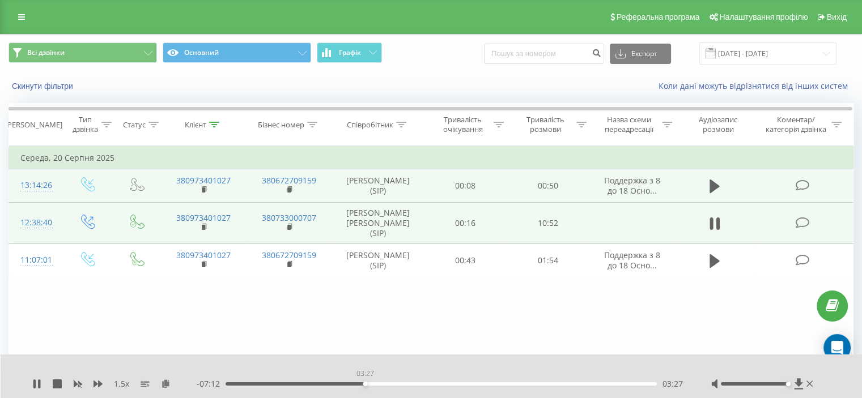
click at [365, 385] on div "03:27" at bounding box center [441, 384] width 431 height 3
